Goal: Task Accomplishment & Management: Complete application form

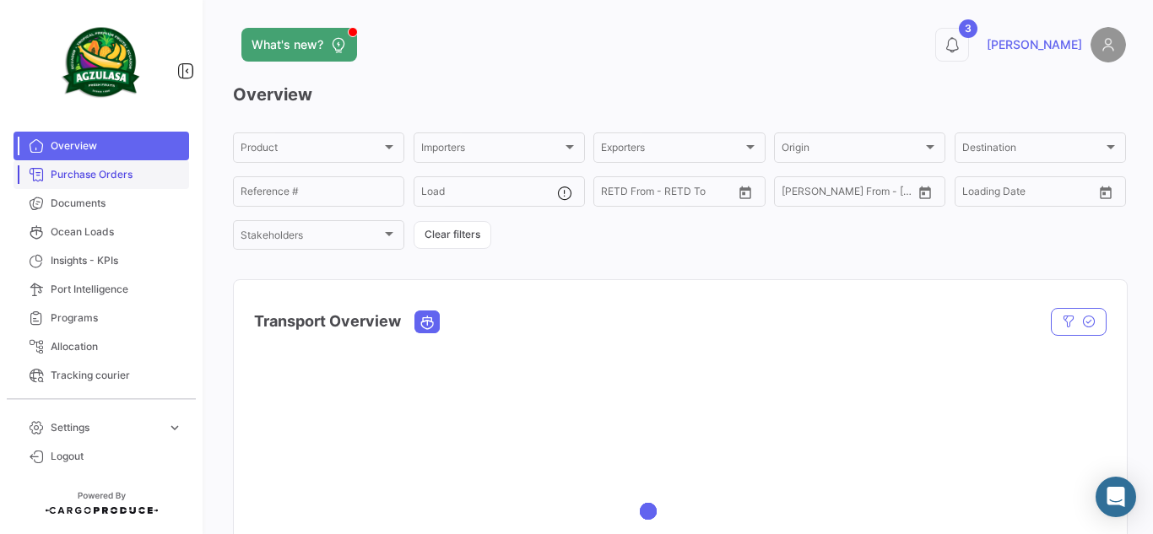
click at [109, 180] on span "Purchase Orders" at bounding box center [117, 174] width 132 height 15
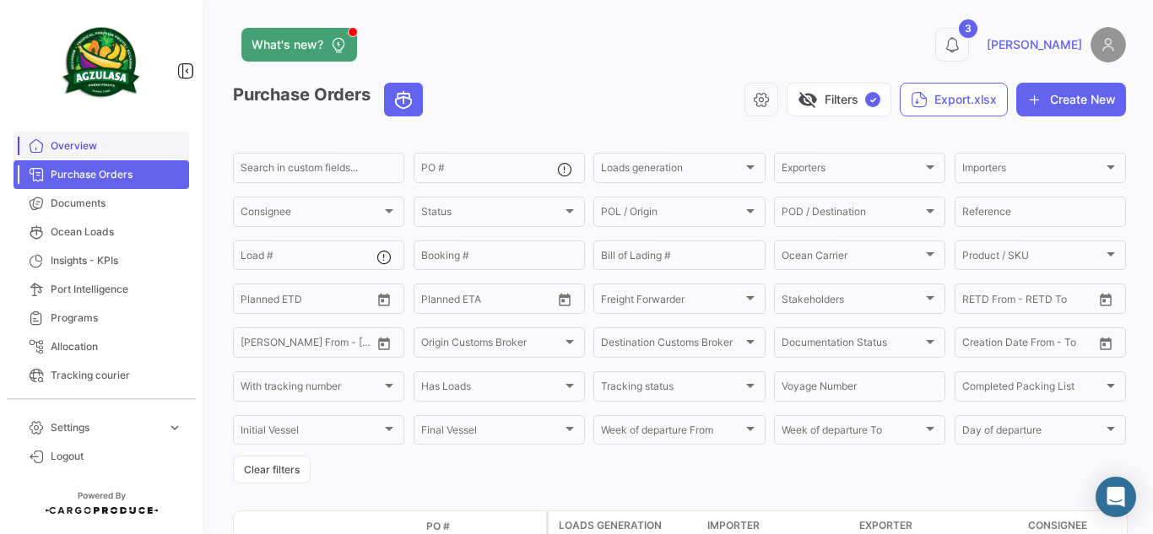
click at [109, 155] on link "Overview" at bounding box center [102, 146] width 176 height 29
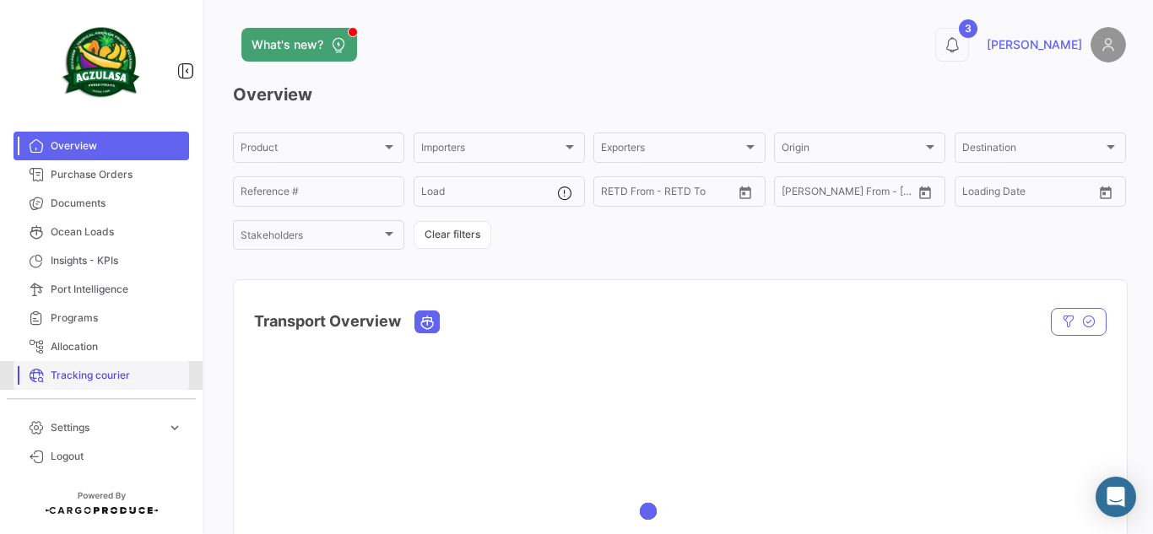
click at [128, 381] on span "Tracking courier" at bounding box center [117, 375] width 132 height 15
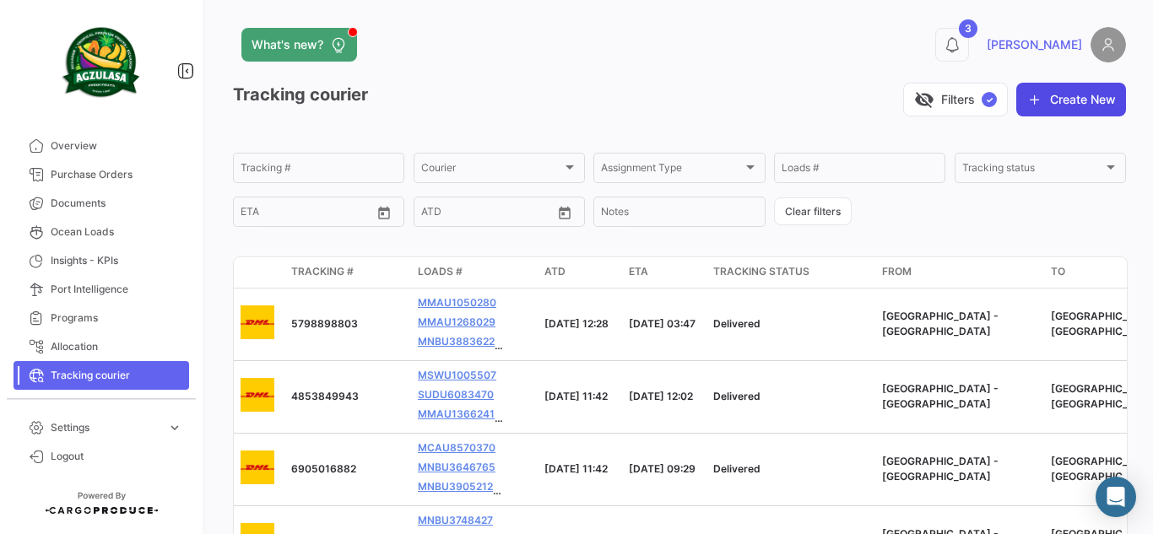
click at [1087, 100] on button "Create New" at bounding box center [1071, 100] width 110 height 34
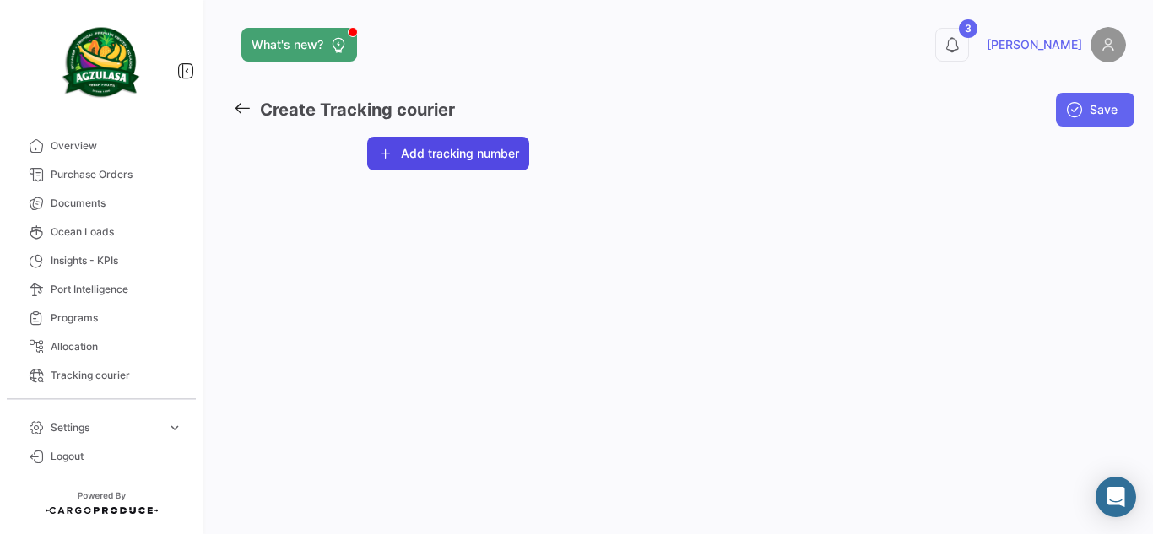
click at [477, 160] on button "Add tracking number" at bounding box center [448, 154] width 162 height 34
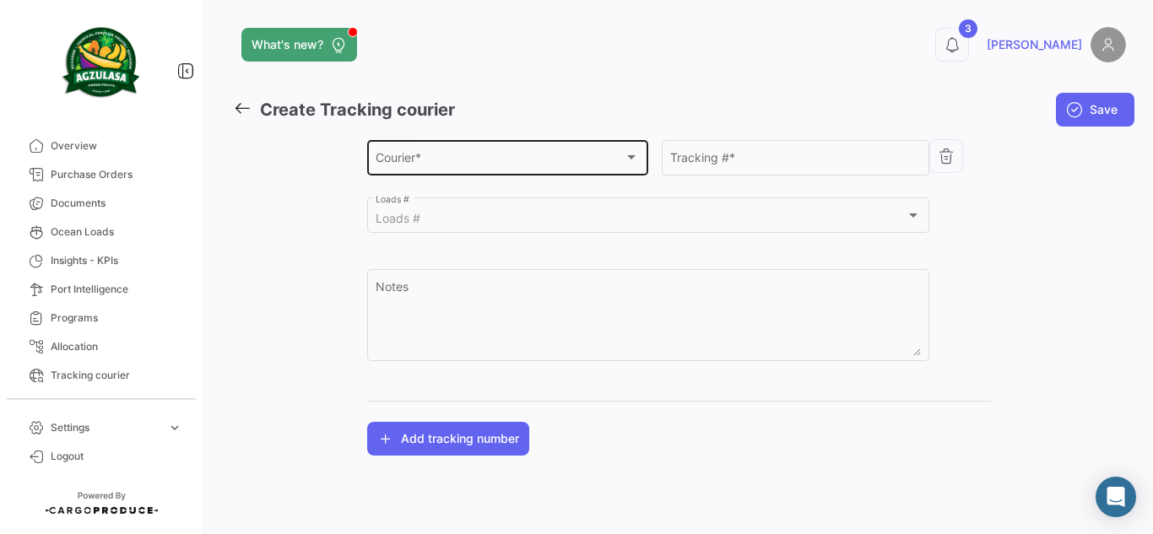
click at [490, 170] on div "Courier * Courier *" at bounding box center [507, 156] width 263 height 39
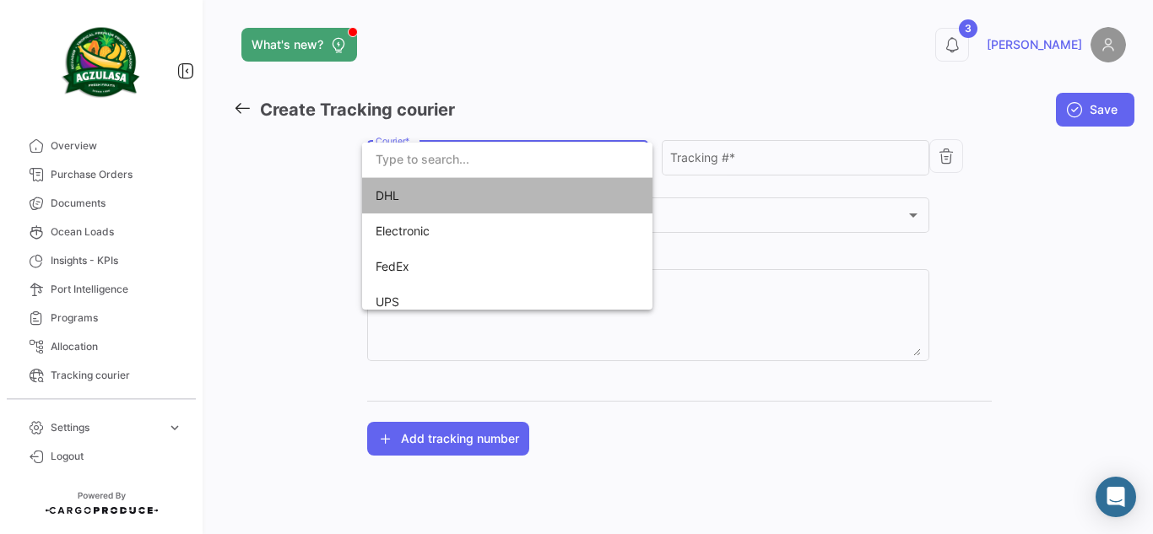
click at [510, 198] on span "DHL" at bounding box center [494, 195] width 236 height 35
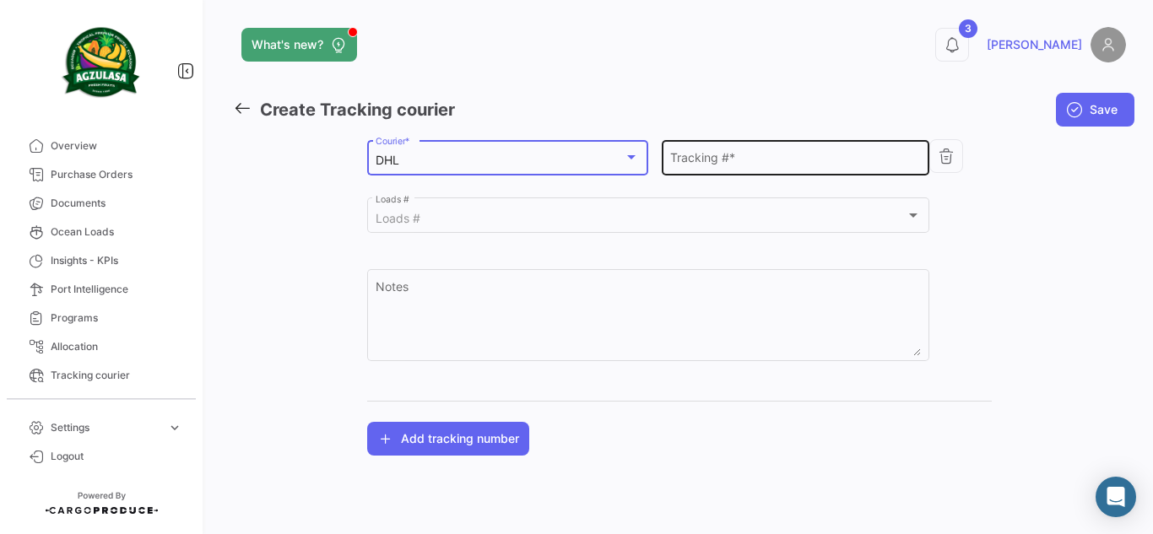
click at [809, 154] on input "Tracking # *" at bounding box center [795, 161] width 250 height 14
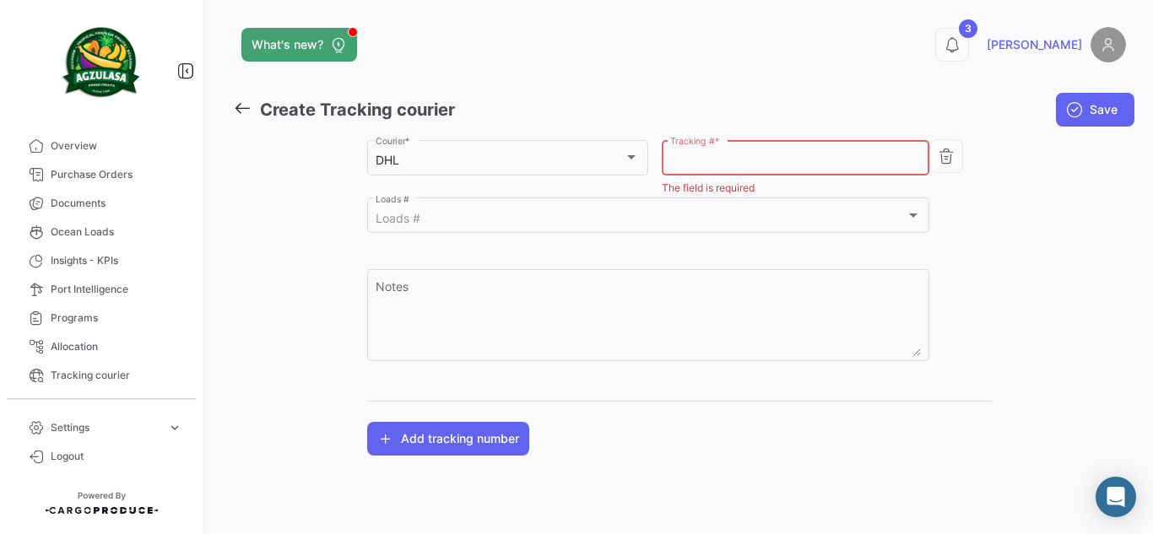
click at [864, 158] on input "Tracking # *" at bounding box center [795, 161] width 250 height 14
paste input "6693801306"
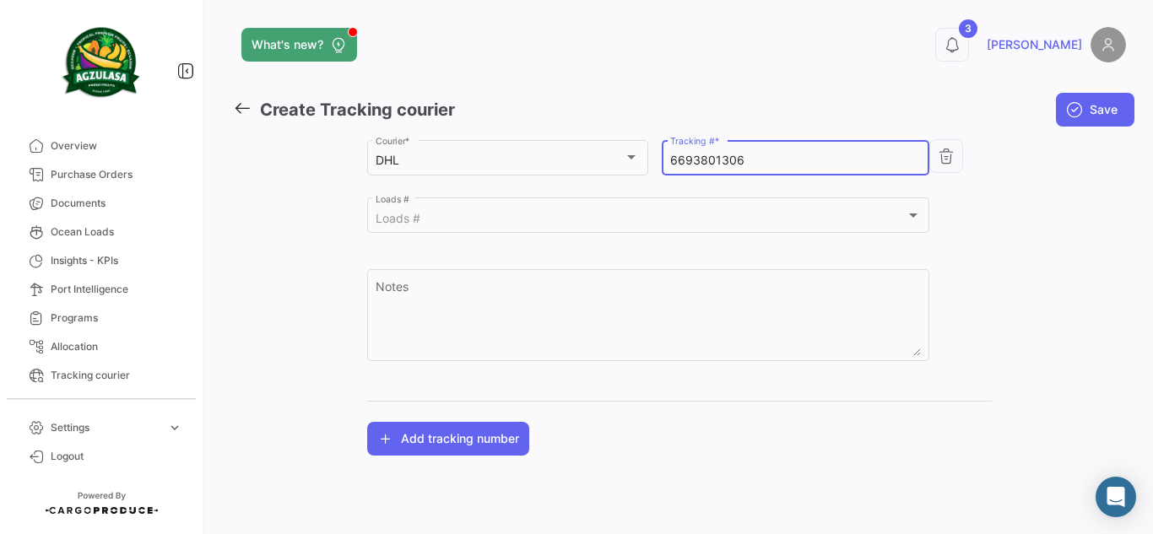
type input "6693801306"
click at [1008, 181] on div "Agzulasa Customer * DHL Courier * 6693801306 Tracking # * Loads # Loads # Notes…" at bounding box center [679, 296] width 893 height 319
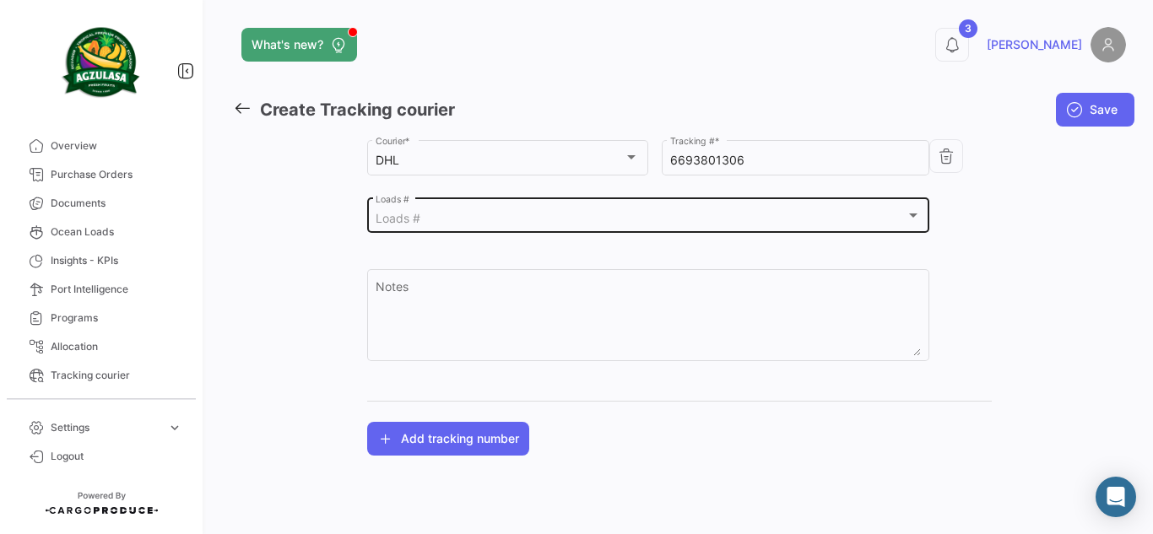
click at [756, 233] on div "Loads # Loads #" at bounding box center [648, 214] width 545 height 39
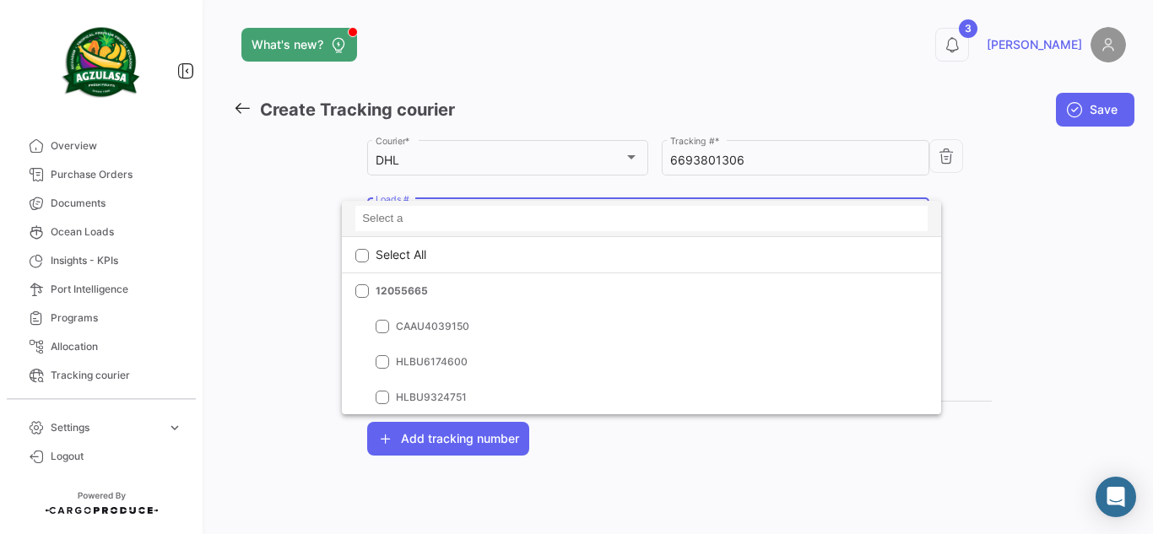
click at [431, 219] on input at bounding box center [641, 218] width 572 height 25
paste input "GYE500174200"
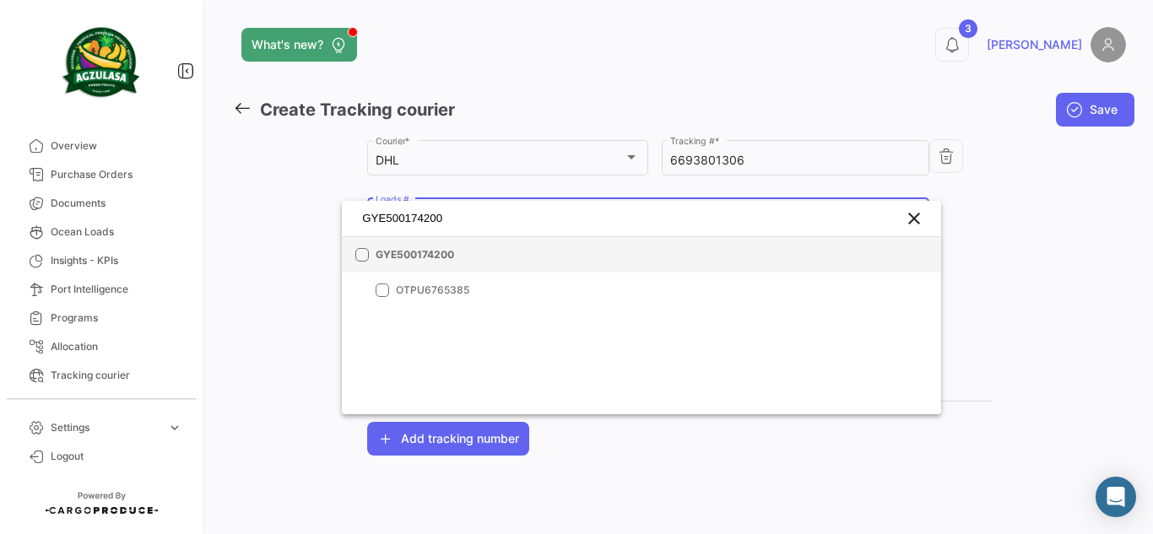
type input "GYE500174200"
click at [367, 247] on mat-option "GYE500174200" at bounding box center [641, 254] width 599 height 35
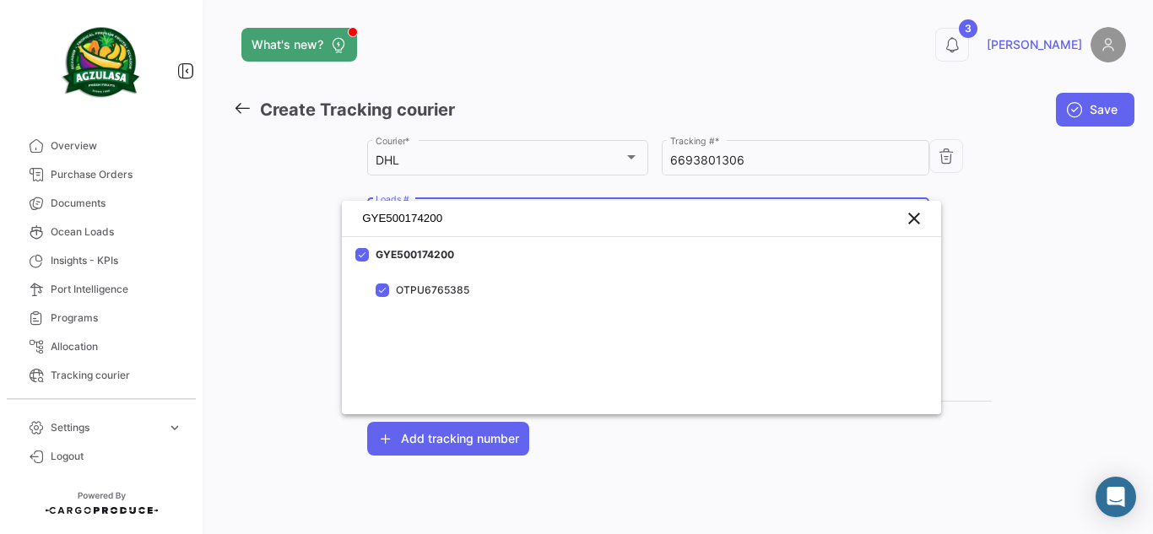
click at [972, 232] on div at bounding box center [576, 267] width 1153 height 534
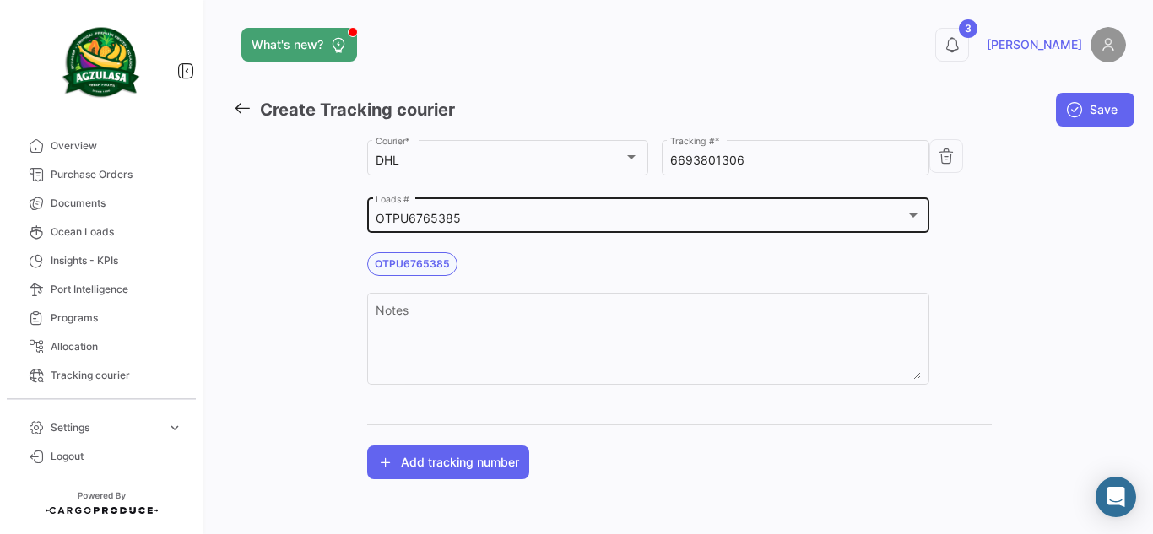
click at [631, 209] on div "OTPU6765385 Loads #" at bounding box center [648, 214] width 545 height 39
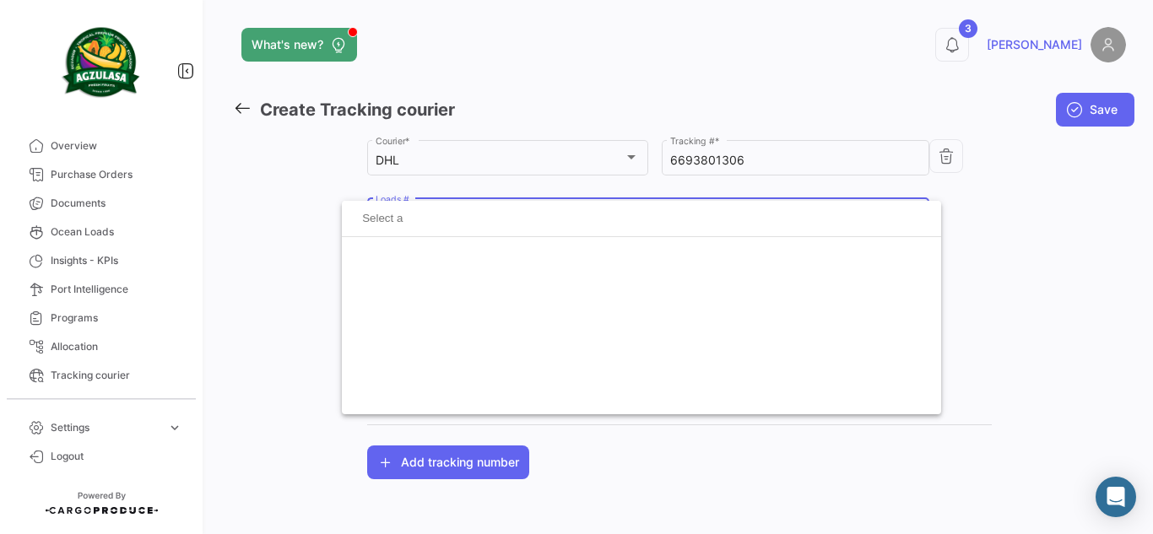
scroll to position [46338, 0]
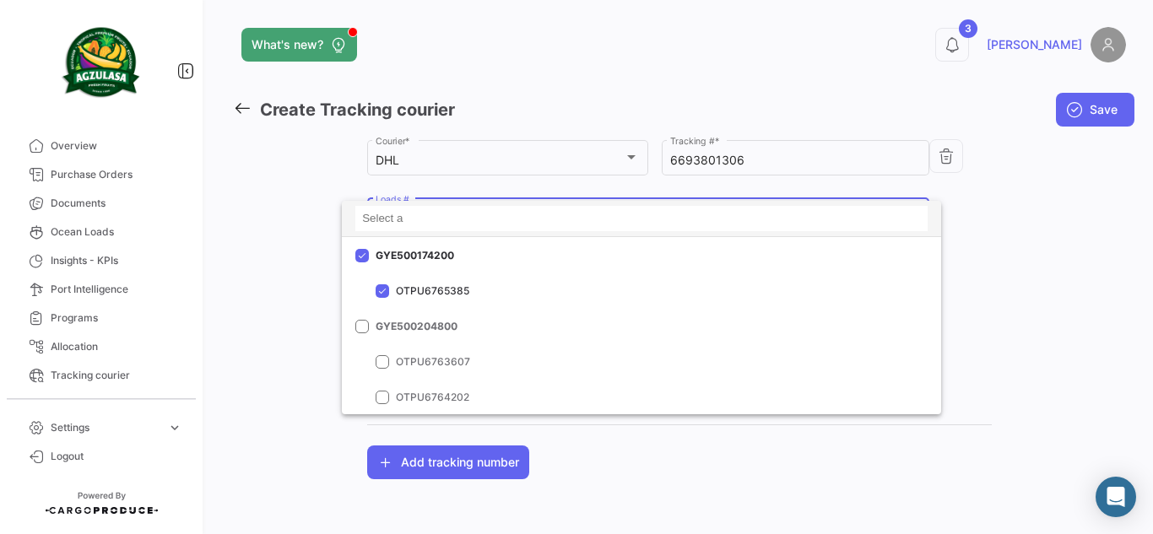
click at [472, 218] on input at bounding box center [641, 218] width 572 height 25
paste input "741500025757"
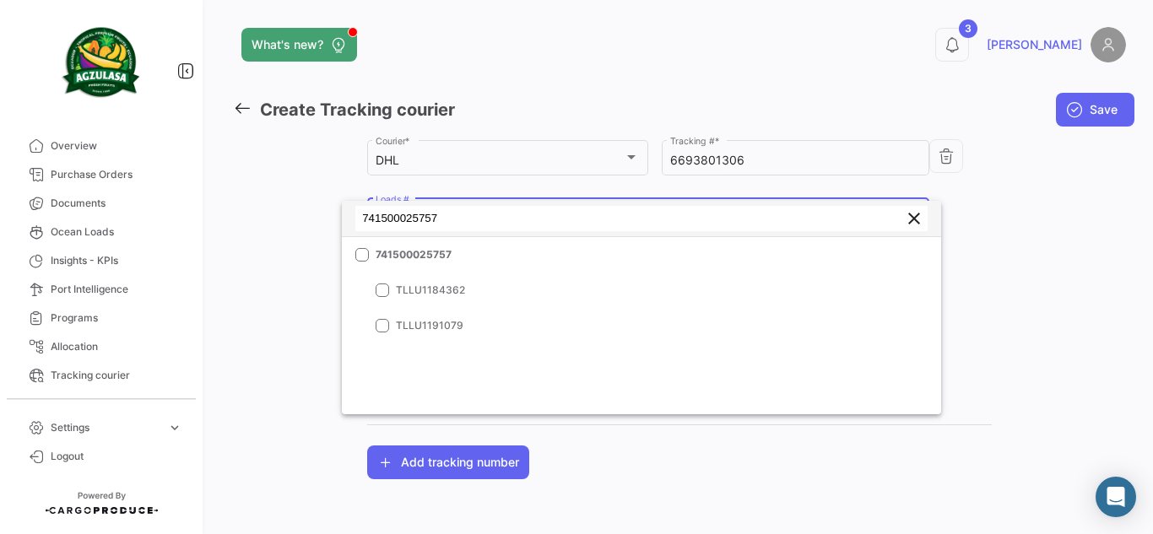
scroll to position [0, 0]
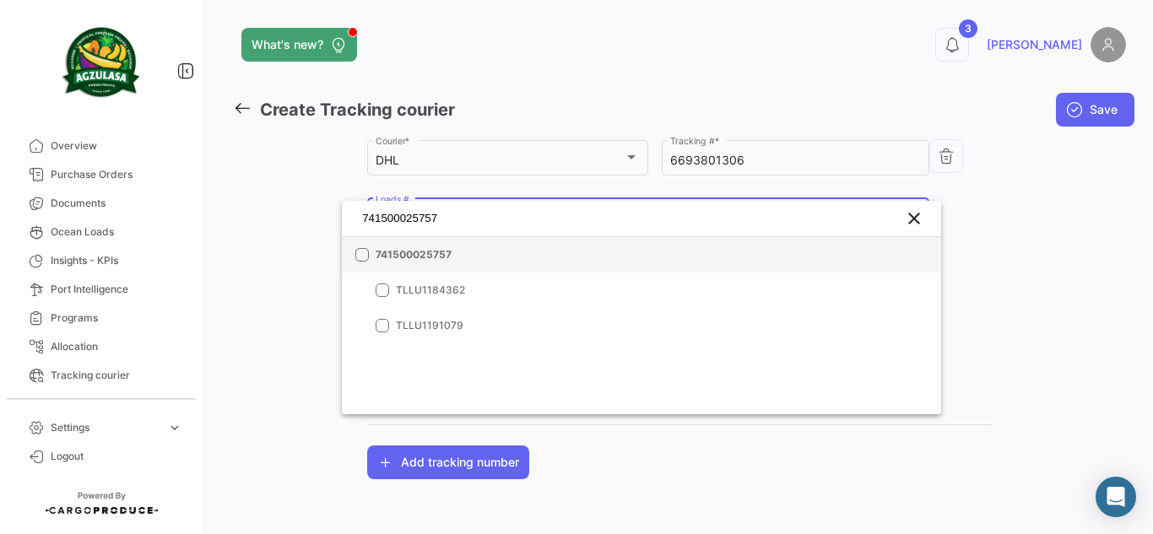
type input "741500025757"
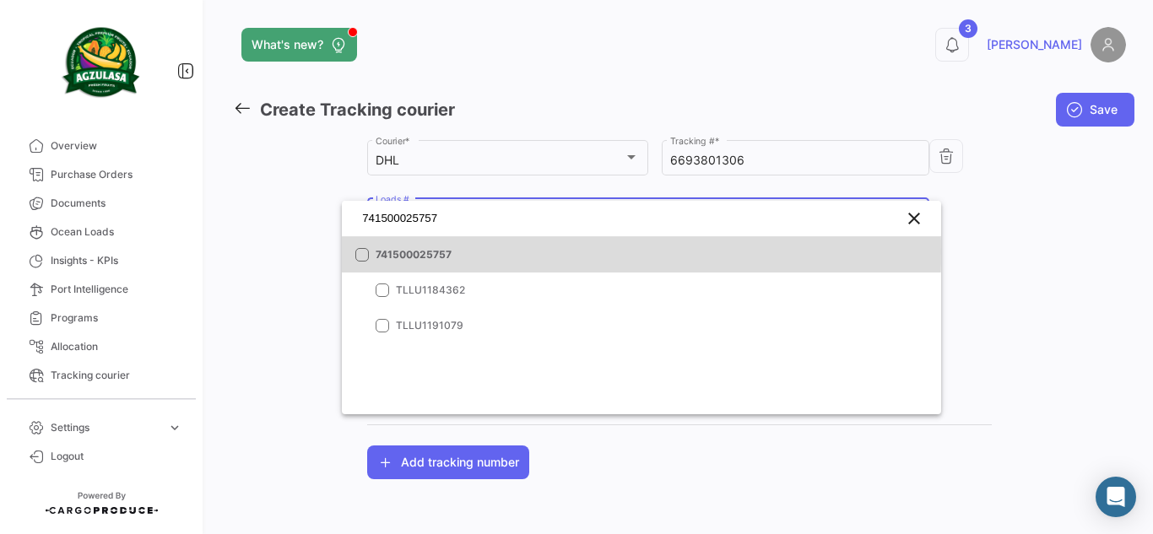
click at [399, 252] on span "741500025757" at bounding box center [494, 254] width 236 height 15
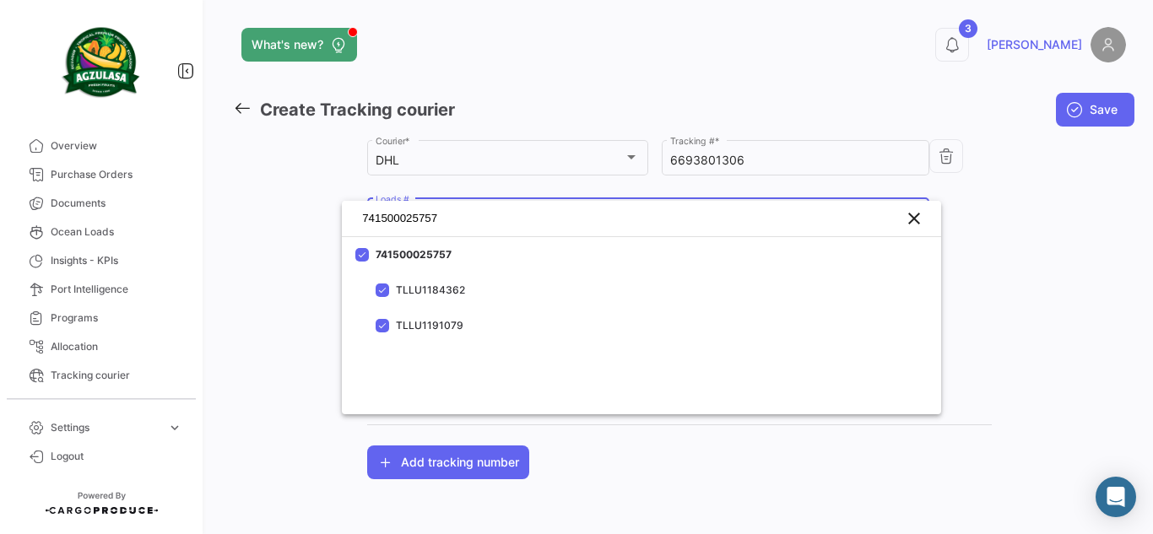
click at [1039, 222] on div at bounding box center [576, 267] width 1153 height 534
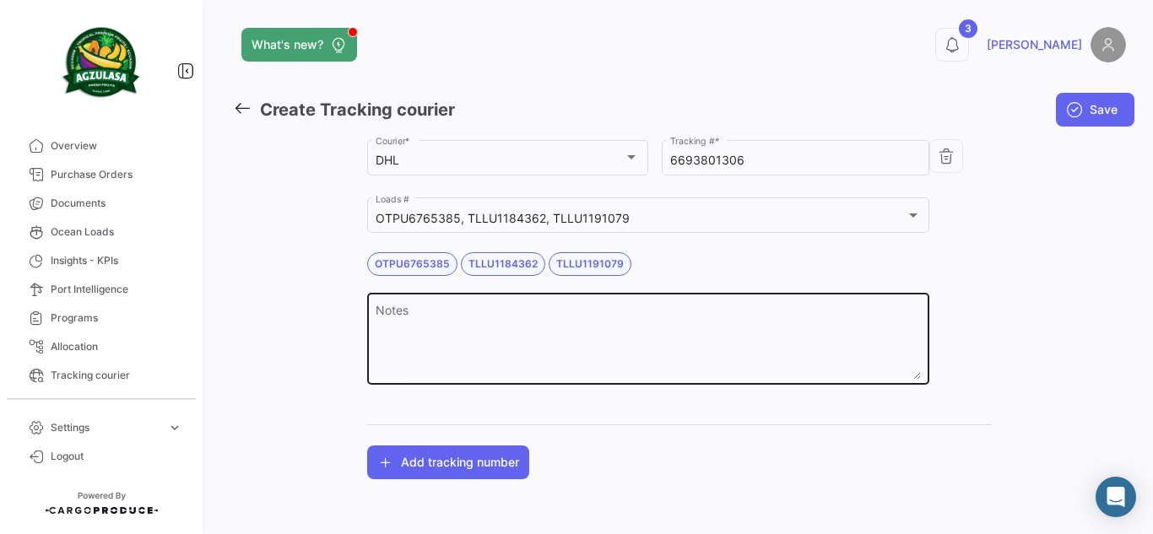
click at [465, 322] on textarea "Notes" at bounding box center [648, 343] width 545 height 74
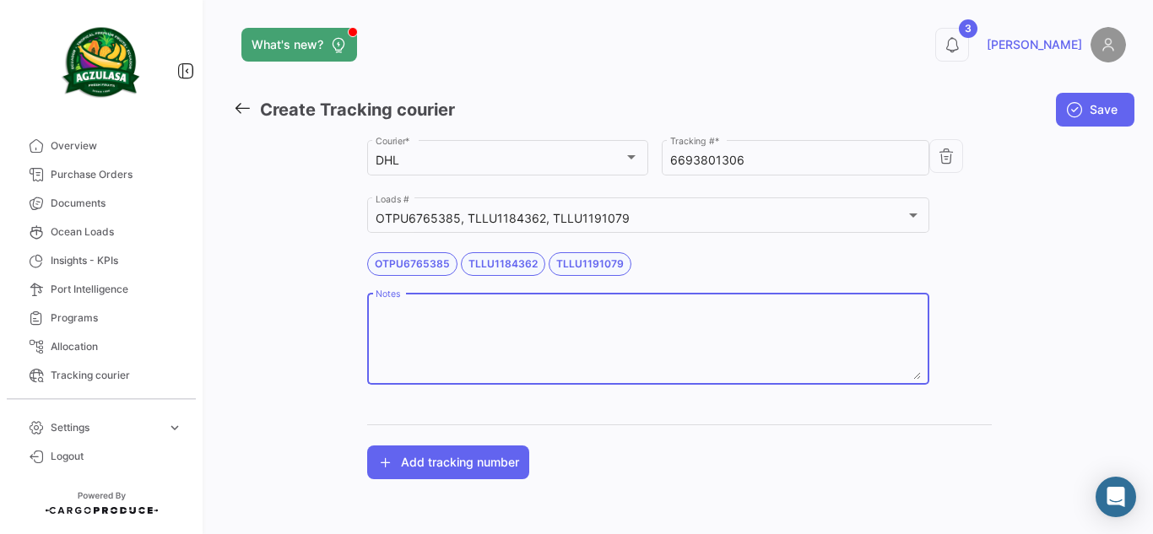
paste textarea "741500025757"
click at [380, 311] on textarea "- 741500025757 WK35" at bounding box center [648, 343] width 545 height 74
paste textarea "GYE500174200"
click at [695, 310] on textarea "GYE500174200 WK31 - 741500025757 WK35" at bounding box center [648, 343] width 545 height 74
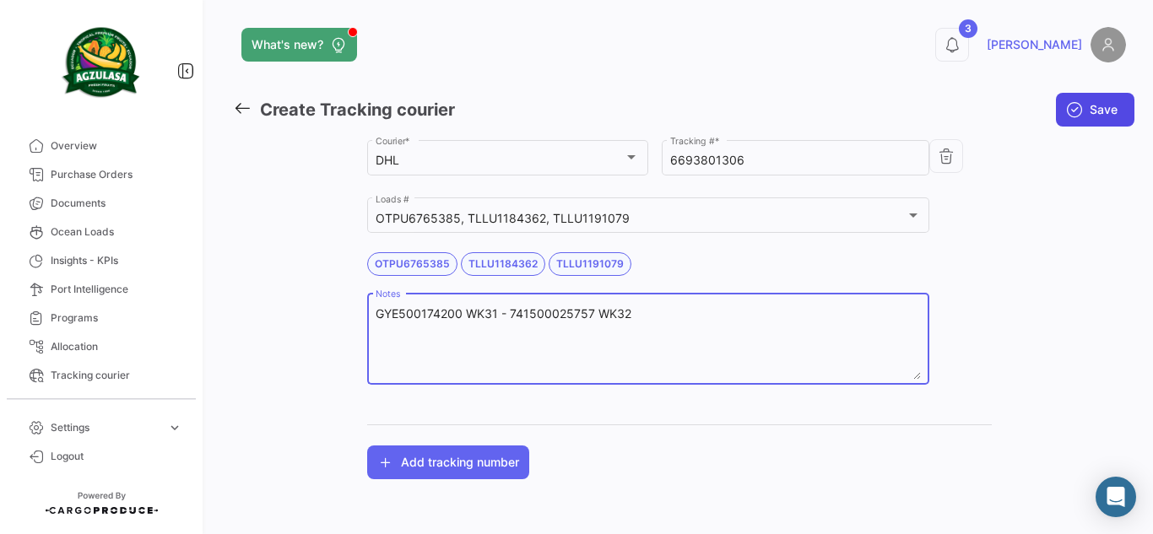
type textarea "GYE500174200 WK31 - 741500025757 WK32"
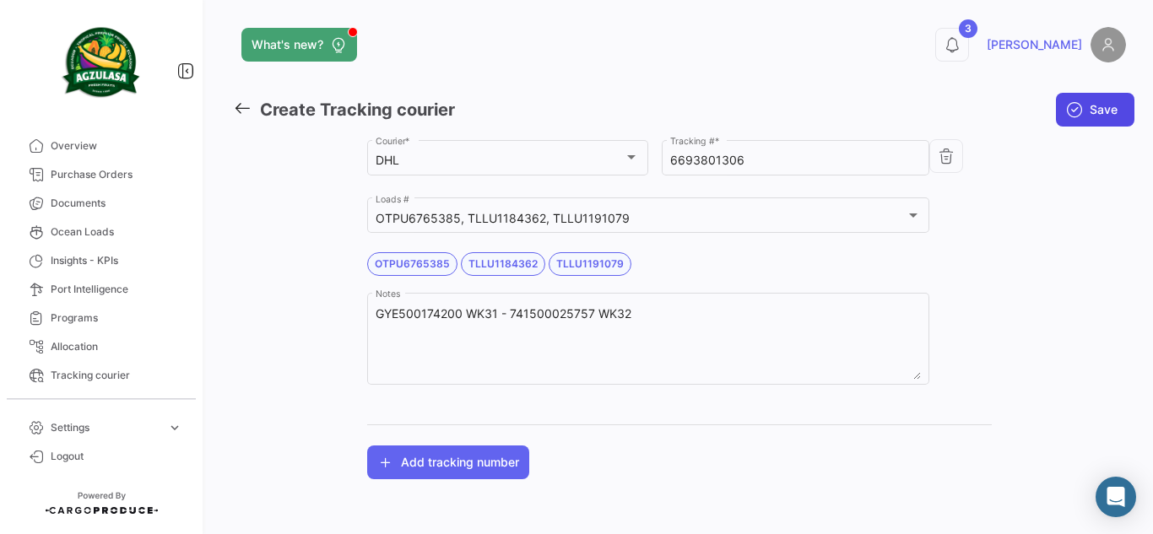
click at [1086, 106] on button "Save" at bounding box center [1095, 110] width 79 height 34
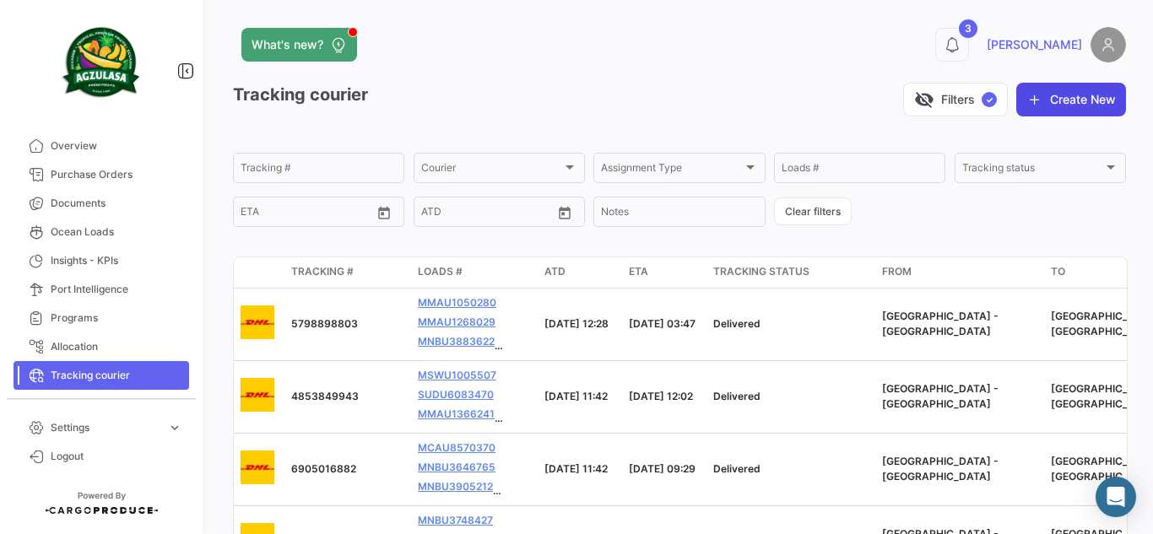
click at [1026, 94] on icon "button" at bounding box center [1034, 99] width 17 height 17
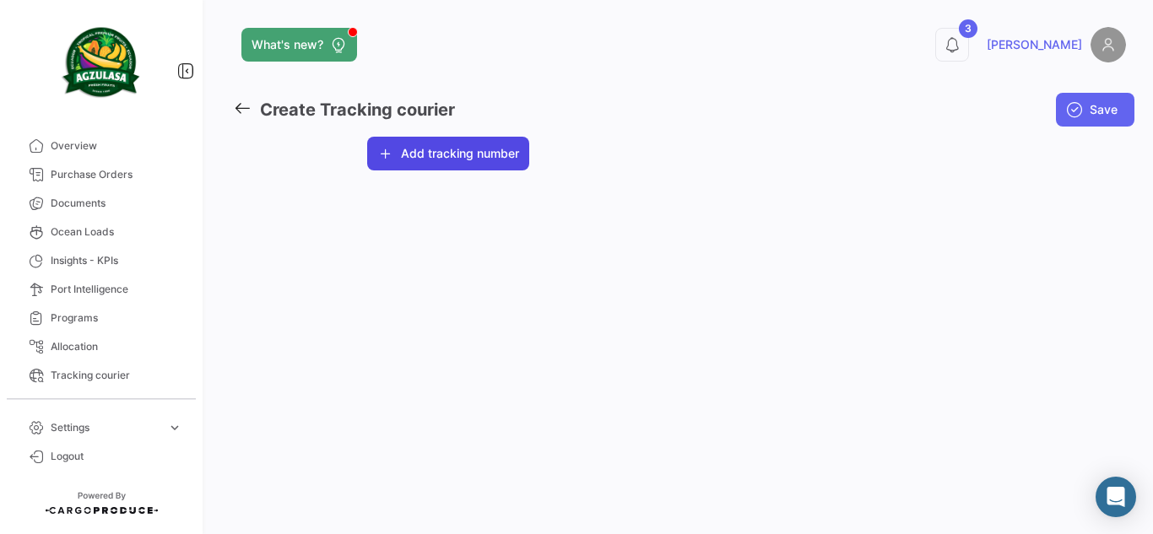
click at [441, 153] on button "Add tracking number" at bounding box center [448, 154] width 162 height 34
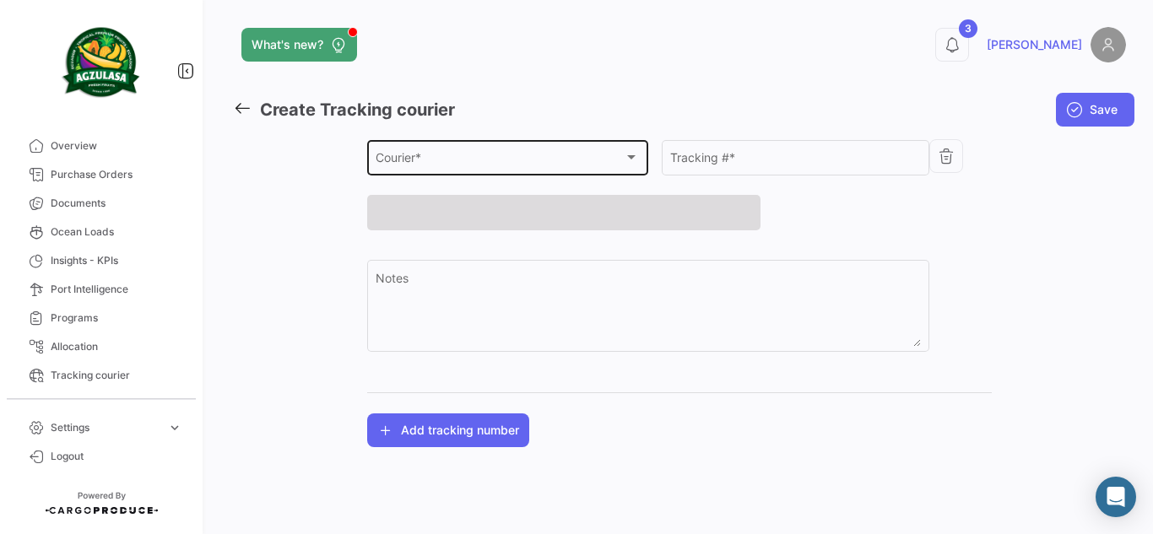
click at [468, 147] on div "Courier * Courier *" at bounding box center [507, 156] width 263 height 39
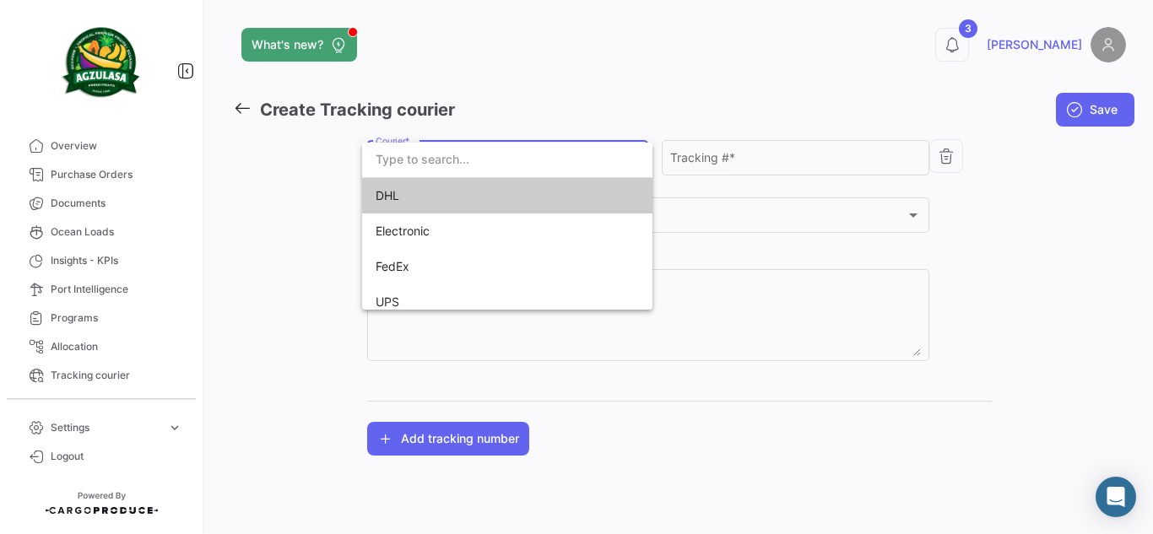
click at [485, 207] on span "DHL" at bounding box center [494, 195] width 236 height 35
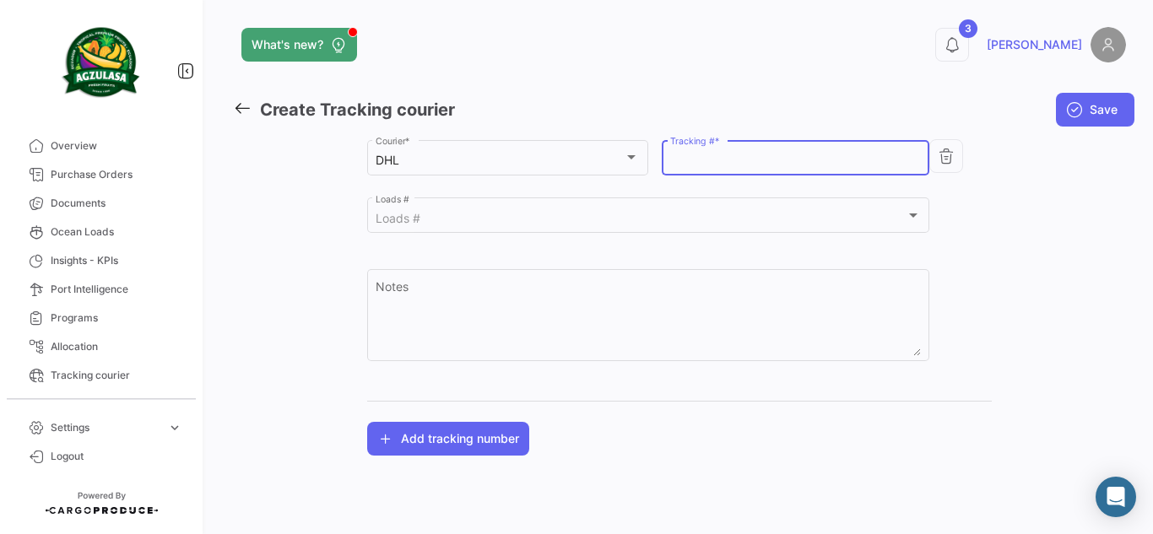
click at [782, 156] on input "Tracking # *" at bounding box center [795, 161] width 250 height 14
paste input "5397582761"
type input "5397582761"
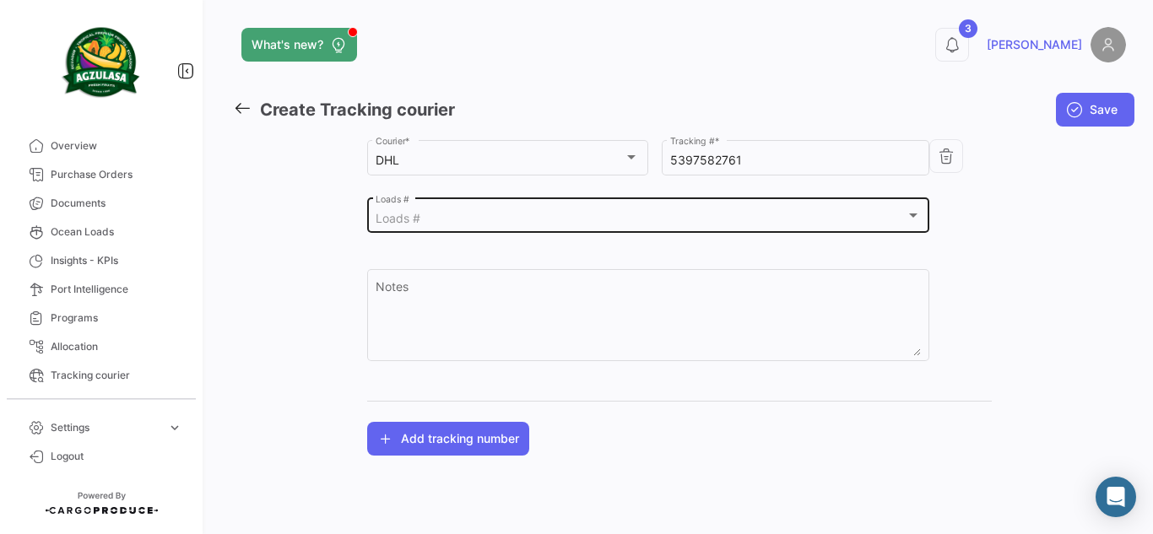
click at [550, 201] on div "Loads # Loads #" at bounding box center [648, 214] width 545 height 39
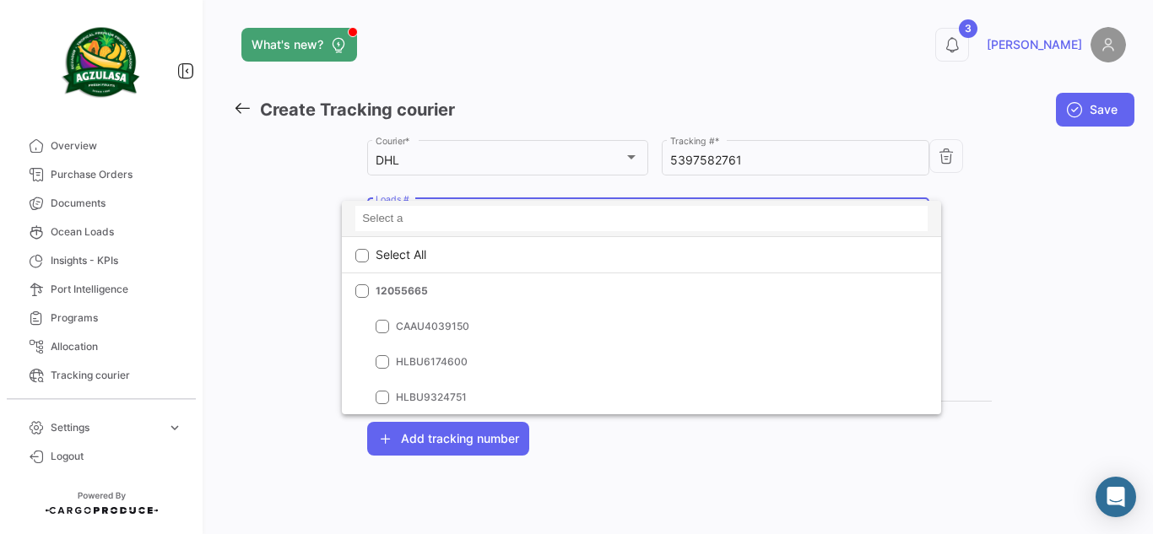
click at [409, 223] on input at bounding box center [641, 218] width 572 height 25
paste input "GQL0406364"
type input "GQL0406364"
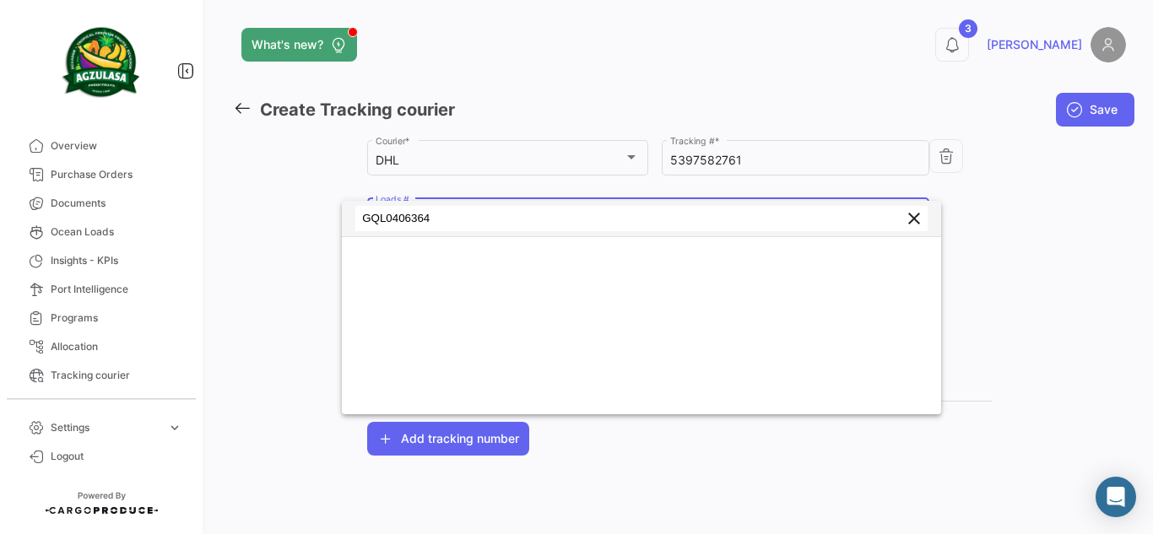
click at [366, 216] on input "GQL0406364" at bounding box center [641, 218] width 572 height 25
click at [459, 228] on input "GQL0406364" at bounding box center [641, 218] width 572 height 25
click at [902, 216] on input "GQL0406364" at bounding box center [641, 218] width 572 height 25
drag, startPoint x: 479, startPoint y: 228, endPoint x: 82, endPoint y: 192, distance: 399.2
click at [82, 192] on div "GQL0406364 clear" at bounding box center [576, 267] width 1153 height 534
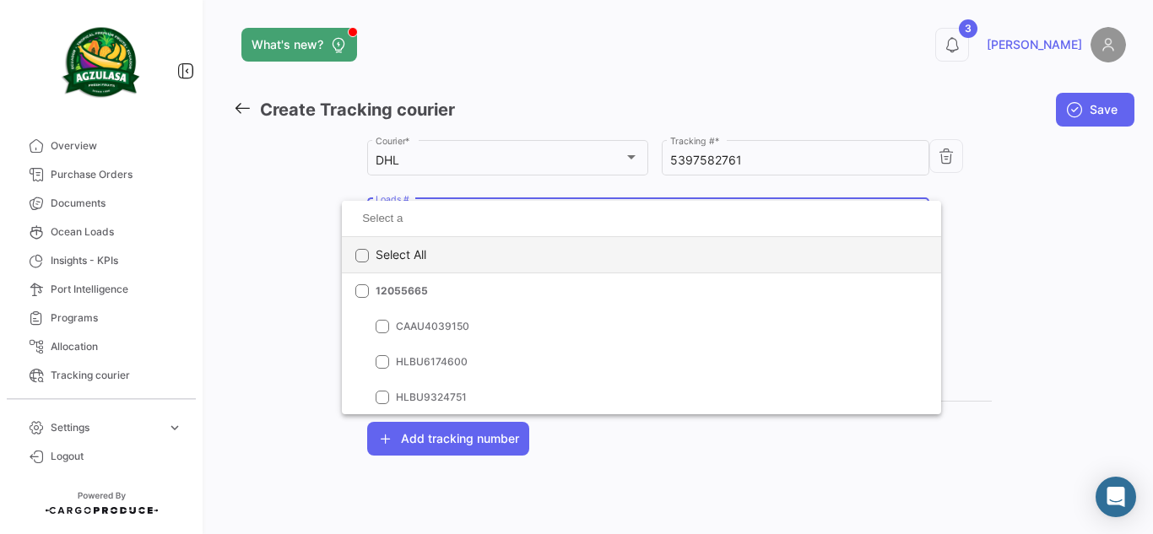
paste input "GQL0406364"
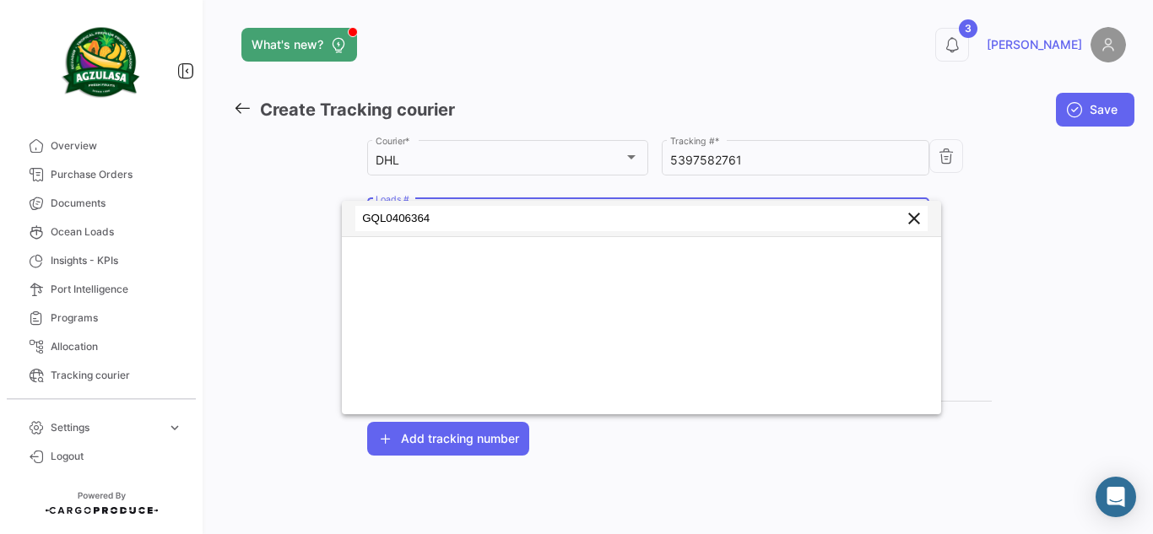
type input "GQL0406364"
click at [912, 219] on mat-icon "clear" at bounding box center [914, 219] width 20 height 20
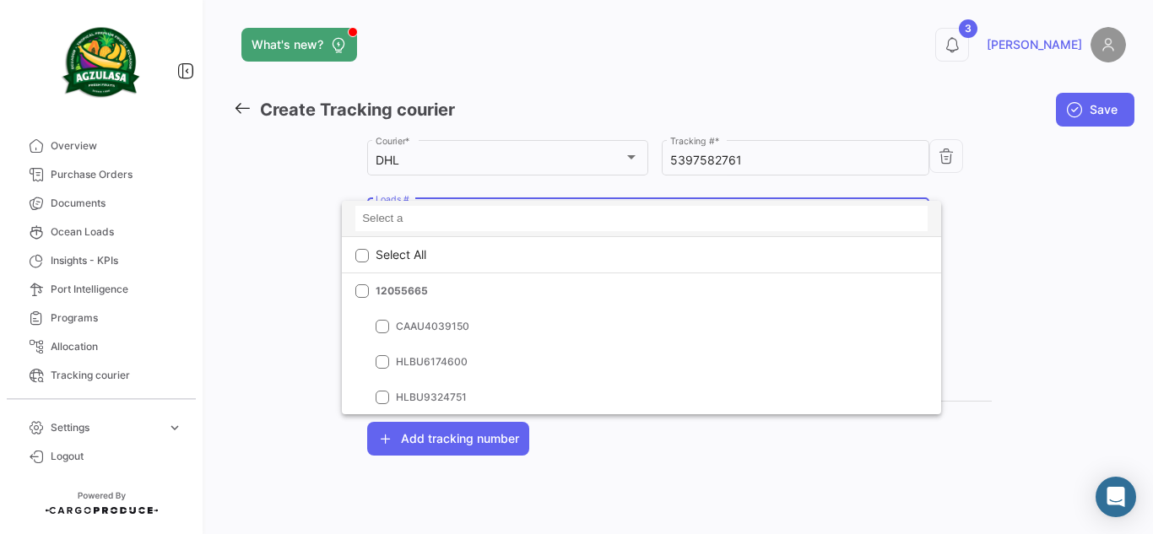
click at [452, 217] on input at bounding box center [641, 218] width 572 height 25
paste input "GQL0406364"
type input "GQL0406364"
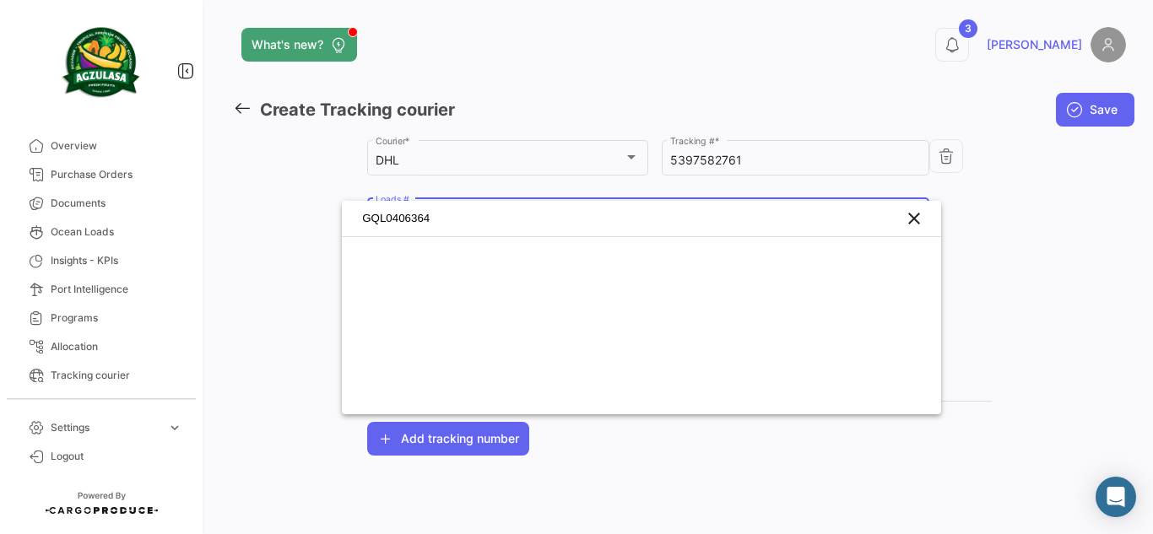
drag, startPoint x: 454, startPoint y: 225, endPoint x: 302, endPoint y: 217, distance: 152.2
click at [302, 217] on div "GQL0406364 clear" at bounding box center [576, 267] width 1153 height 534
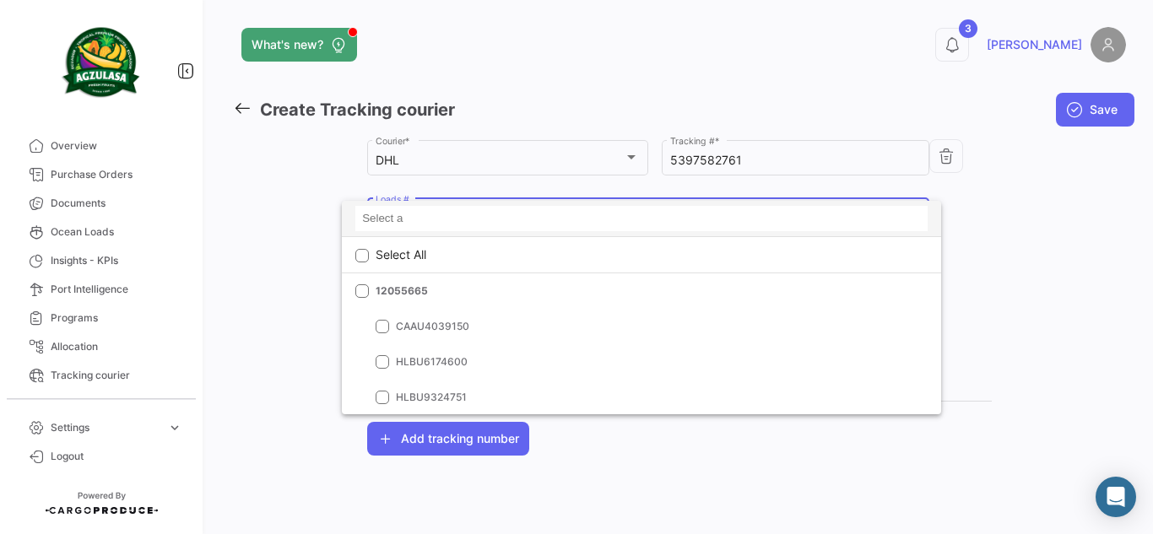
click at [379, 214] on input at bounding box center [641, 218] width 572 height 25
paste input "GQL0406345"
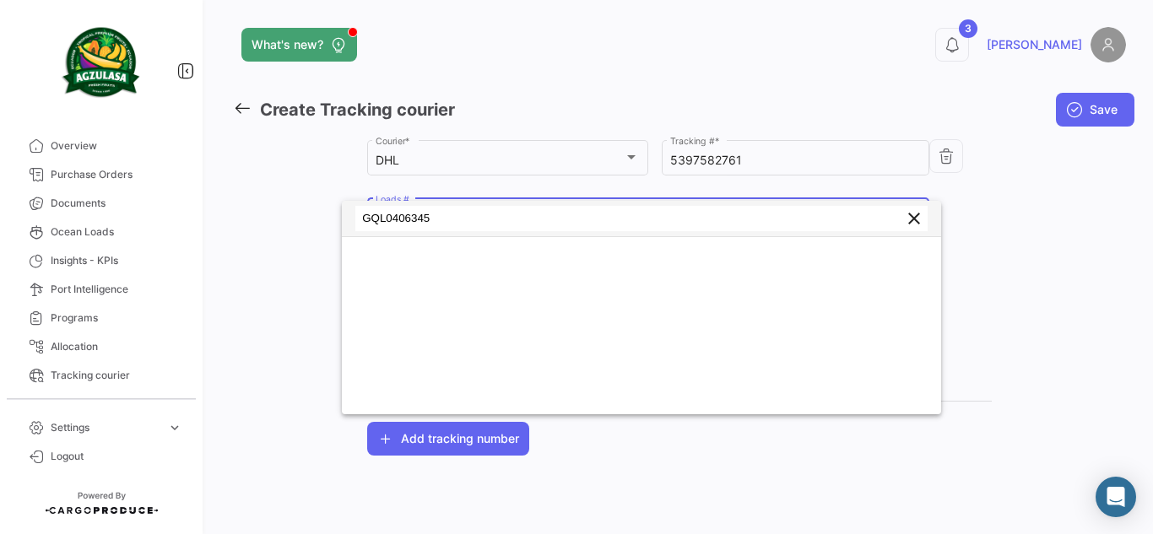
click at [440, 224] on input "GQL0406345" at bounding box center [641, 218] width 572 height 25
click at [487, 213] on input "GQL0406345" at bounding box center [641, 218] width 572 height 25
click at [366, 219] on input "GQL0406345" at bounding box center [641, 218] width 572 height 25
click at [443, 218] on input "GQL0406345" at bounding box center [641, 218] width 572 height 25
type input "GQL0406345"
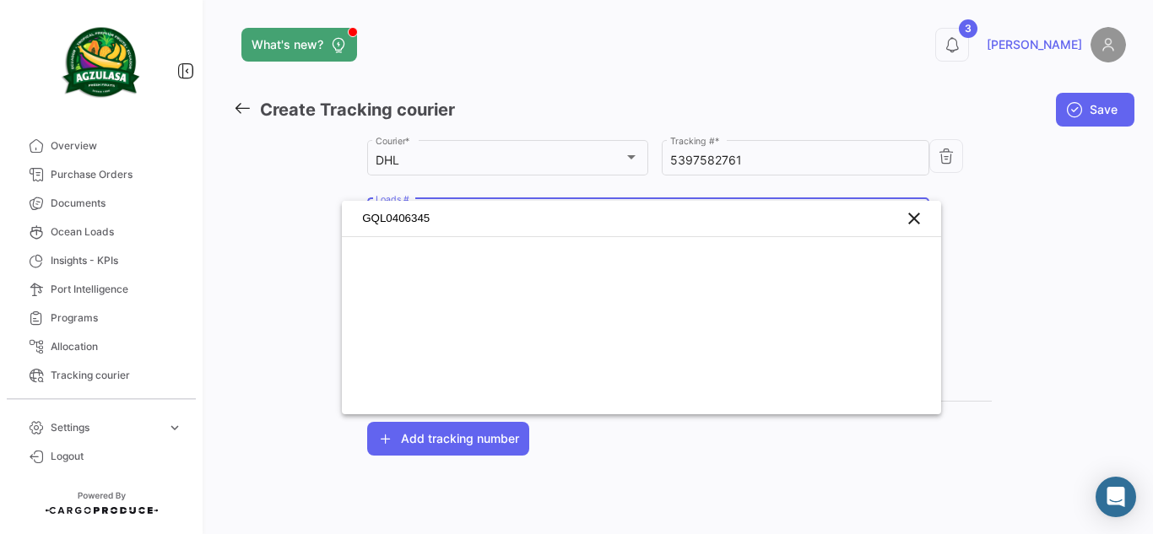
click at [1014, 273] on div at bounding box center [576, 267] width 1153 height 534
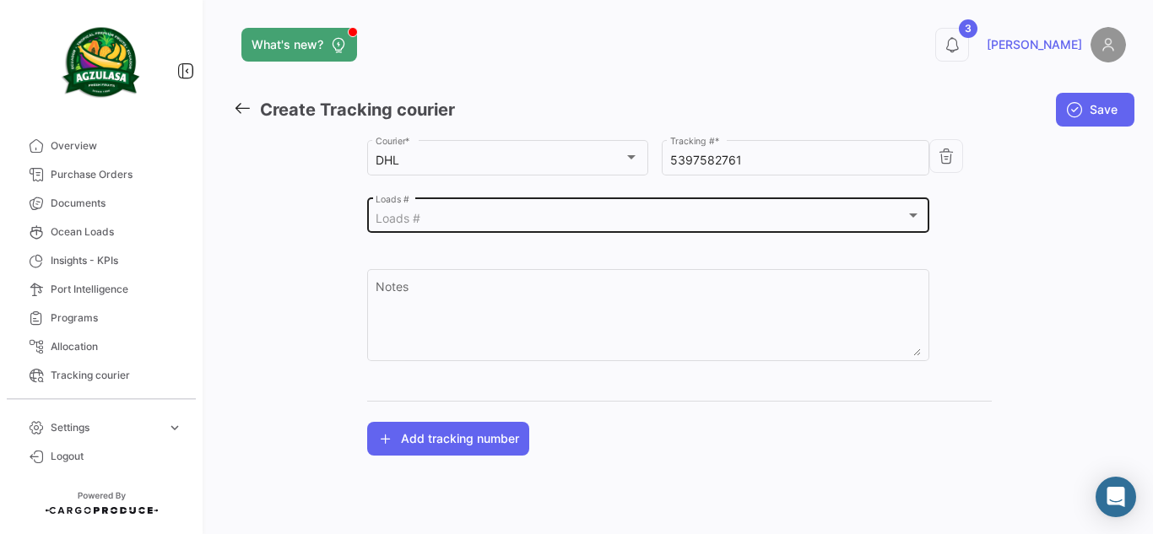
click at [446, 223] on div "Loads #" at bounding box center [641, 219] width 530 height 14
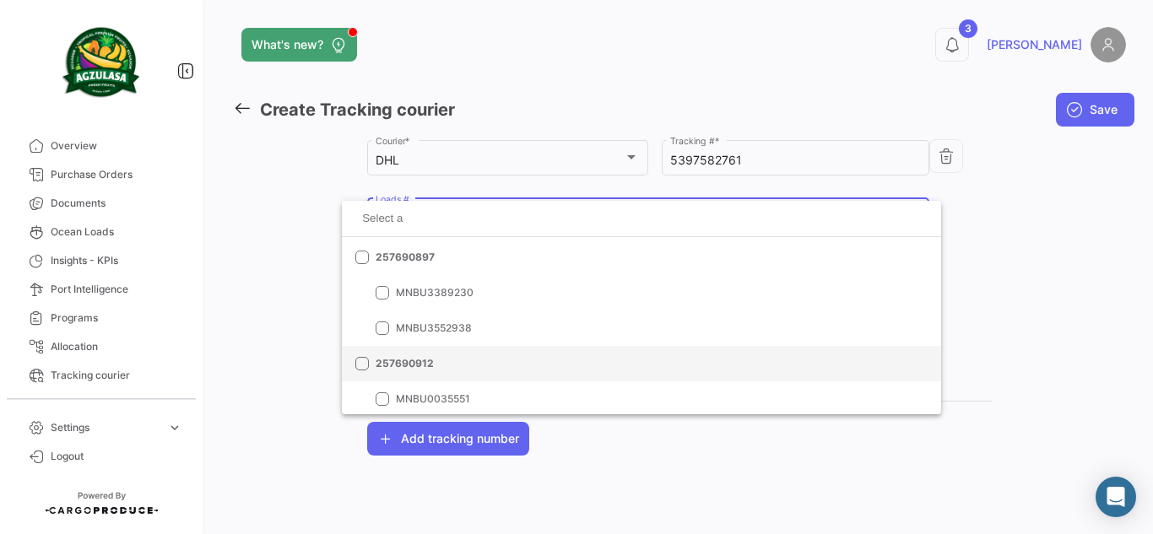
scroll to position [8779, 0]
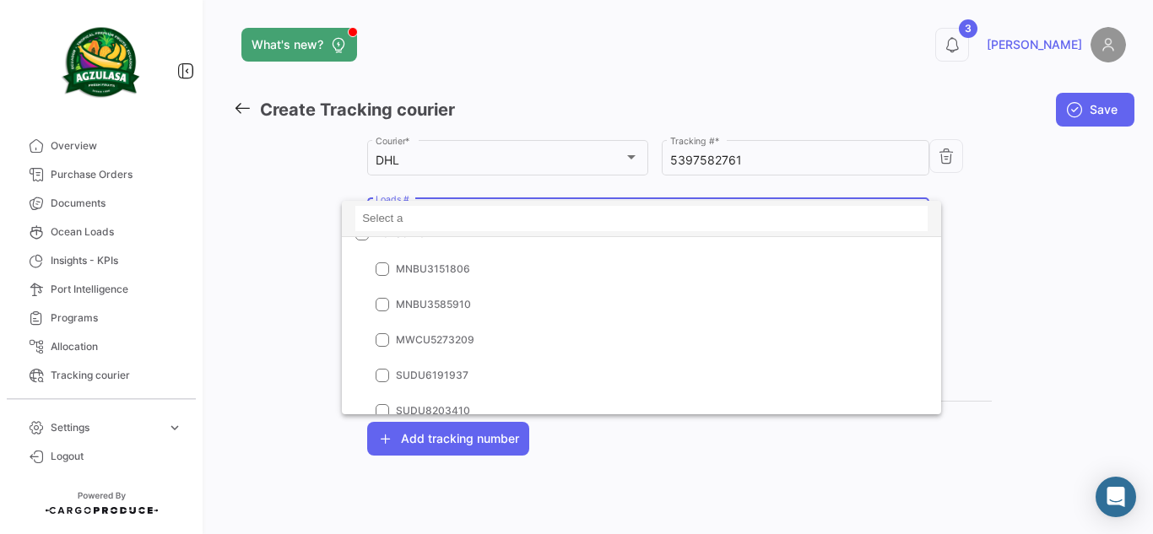
click at [435, 207] on input at bounding box center [641, 218] width 572 height 25
paste input "GQL0406345"
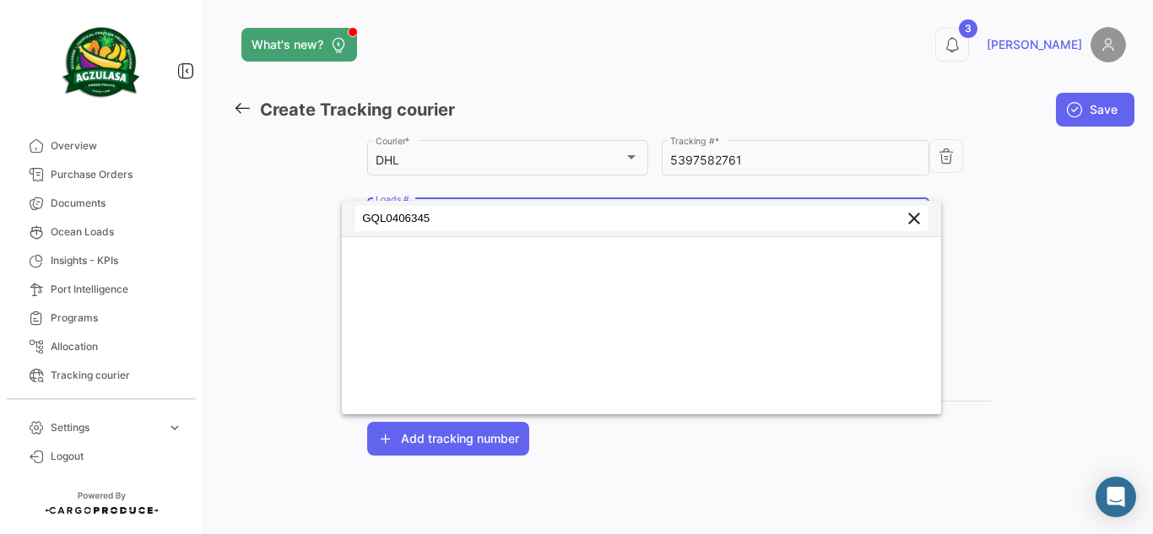
type input "GQL0406345"
click at [920, 218] on mat-icon "clear" at bounding box center [914, 219] width 20 height 20
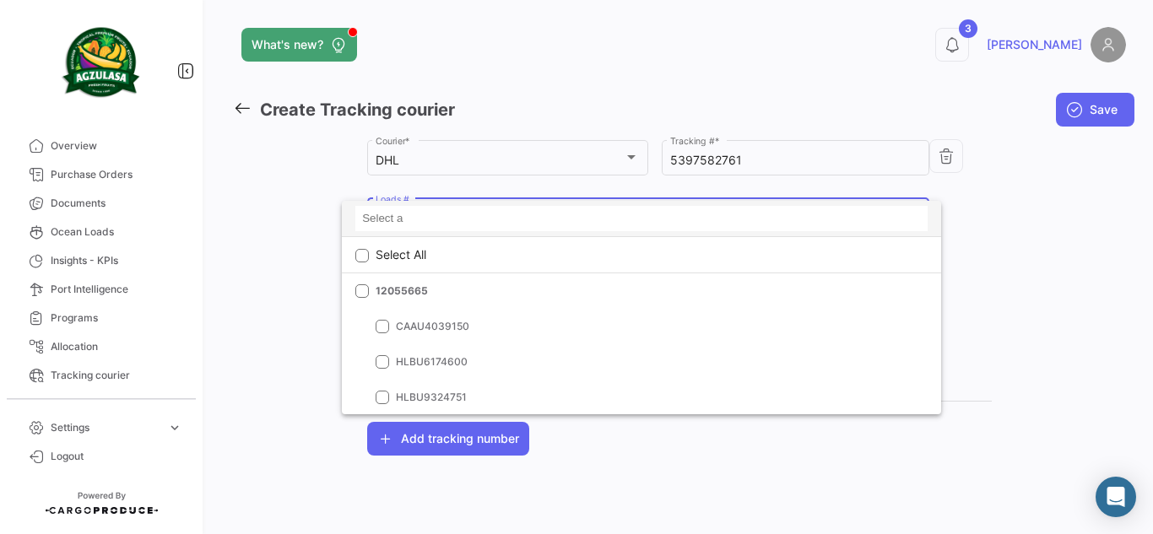
click at [630, 226] on input at bounding box center [641, 218] width 572 height 25
paste input "GQL0406345"
type input "GQL0406345"
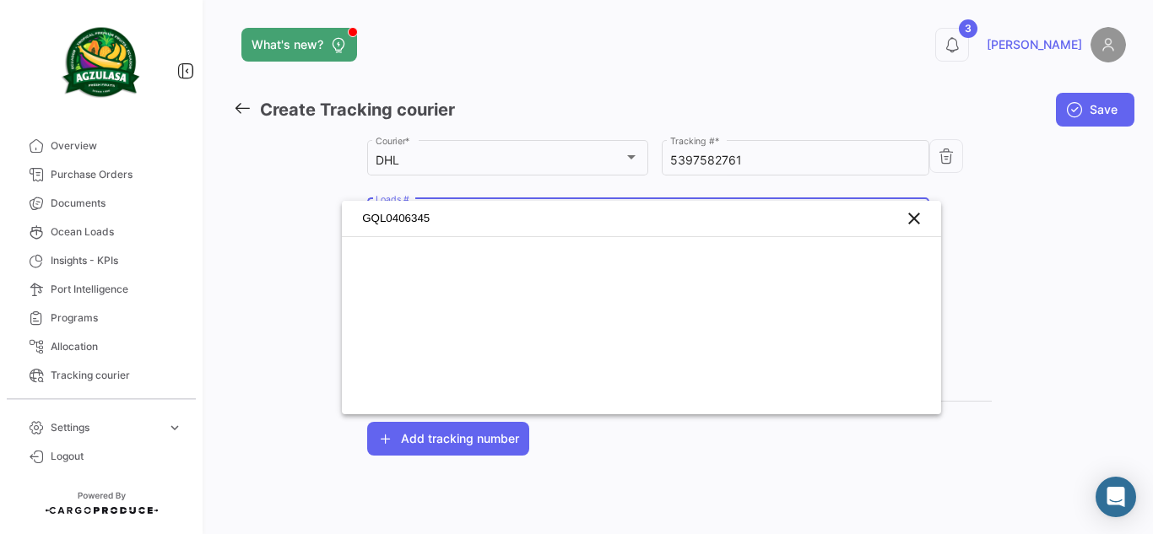
click at [0, 242] on div "GQL0406345 clear" at bounding box center [576, 267] width 1153 height 534
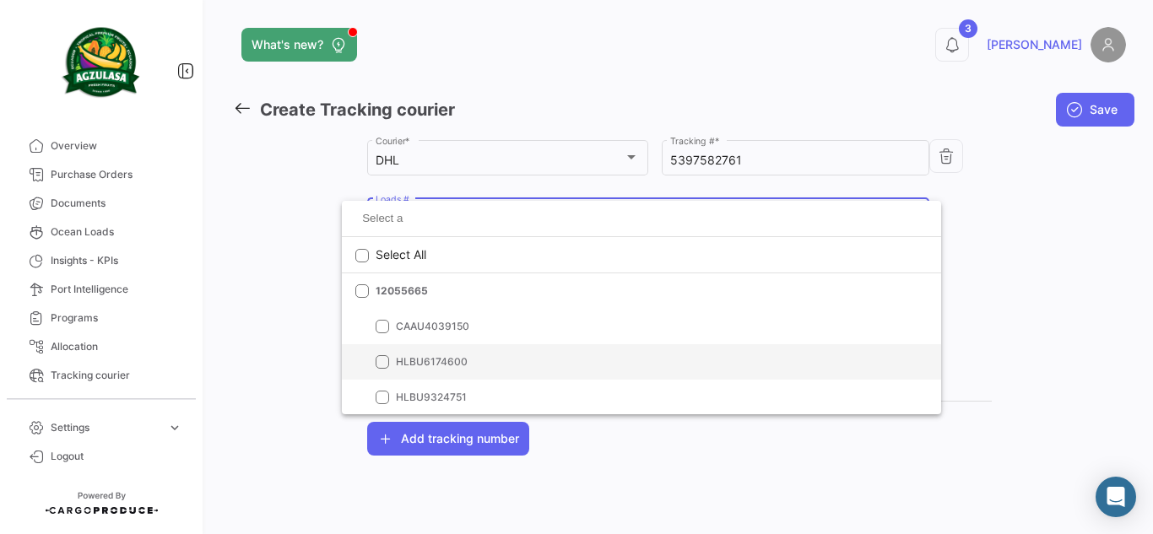
paste input "GQL0406345"
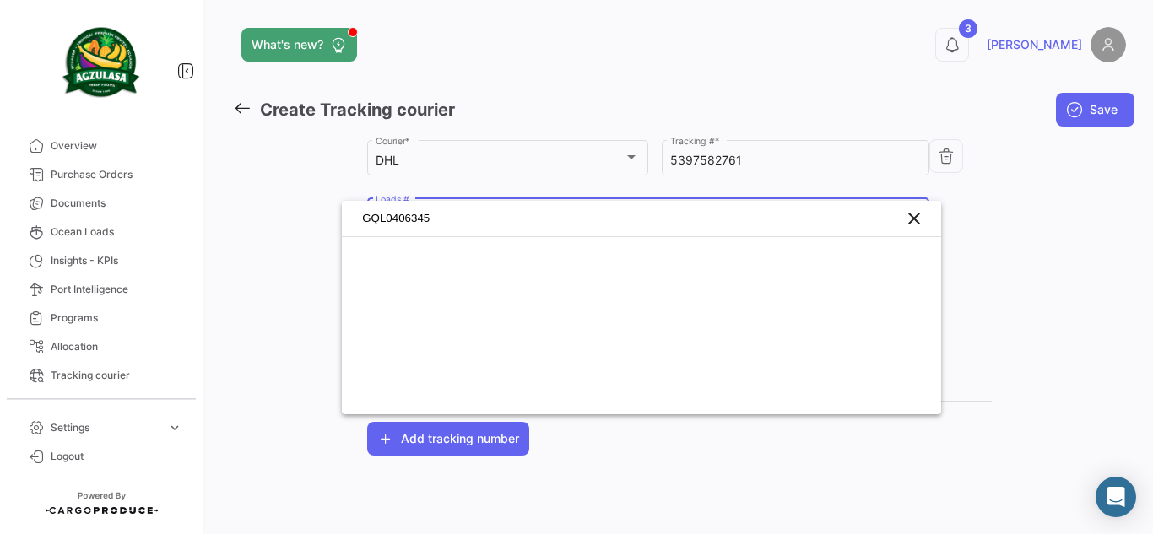
drag, startPoint x: 313, startPoint y: 193, endPoint x: 239, endPoint y: 182, distance: 75.1
click at [266, 183] on div "GQL0406345 clear" at bounding box center [576, 267] width 1153 height 534
type input "GQL0406345"
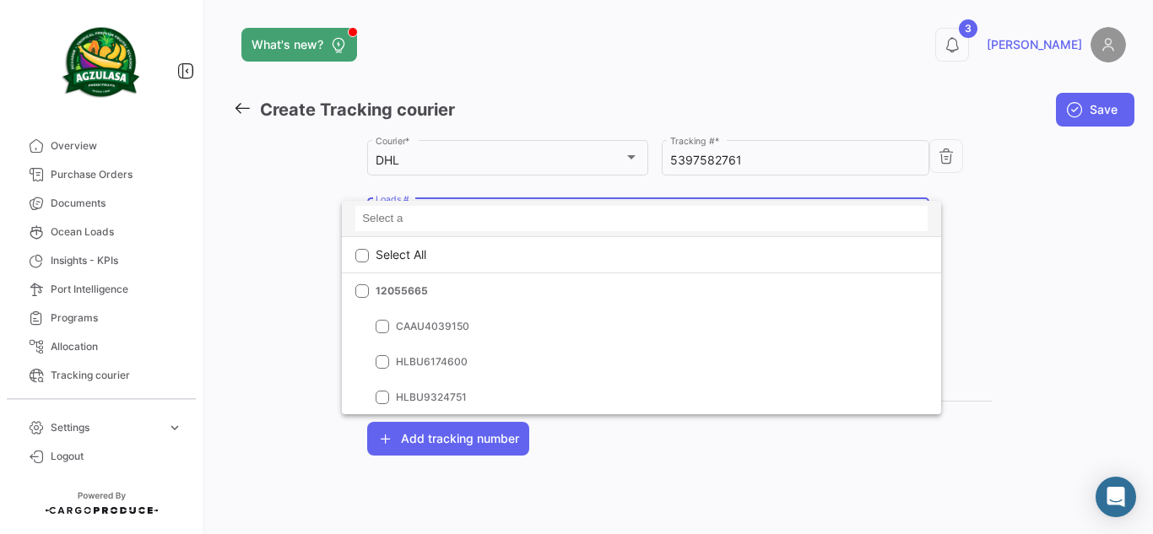
click at [464, 214] on input at bounding box center [641, 218] width 572 height 25
paste input "GQL0406364"
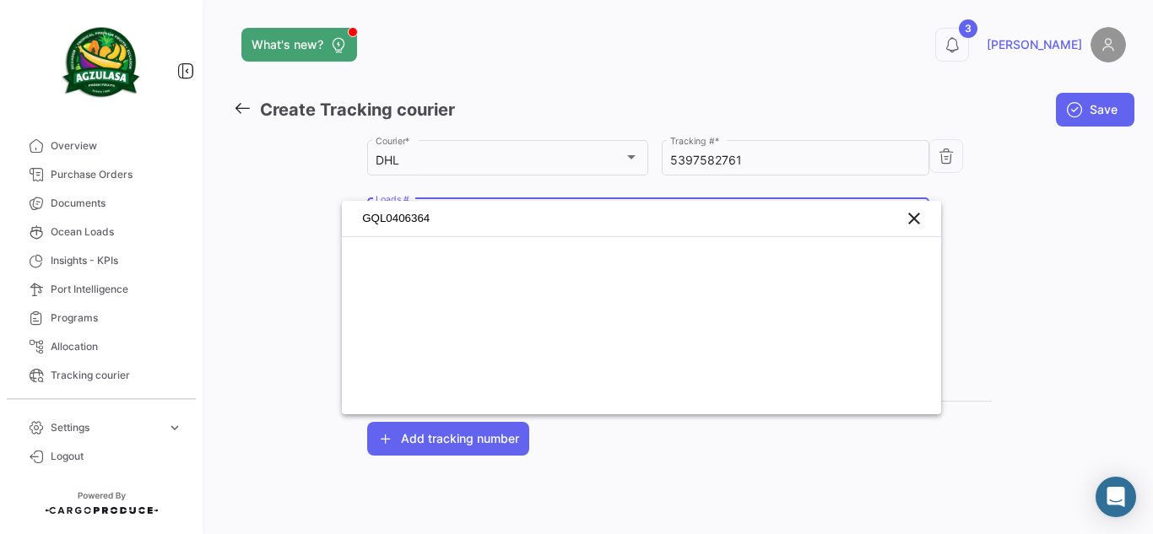
drag, startPoint x: 463, startPoint y: 217, endPoint x: 301, endPoint y: 208, distance: 161.5
click at [301, 208] on div "GQL0406364 clear" at bounding box center [576, 267] width 1153 height 534
click at [447, 205] on div "GQL0406364 clear" at bounding box center [641, 218] width 599 height 35
click at [446, 213] on input "GQL0406364" at bounding box center [641, 218] width 572 height 25
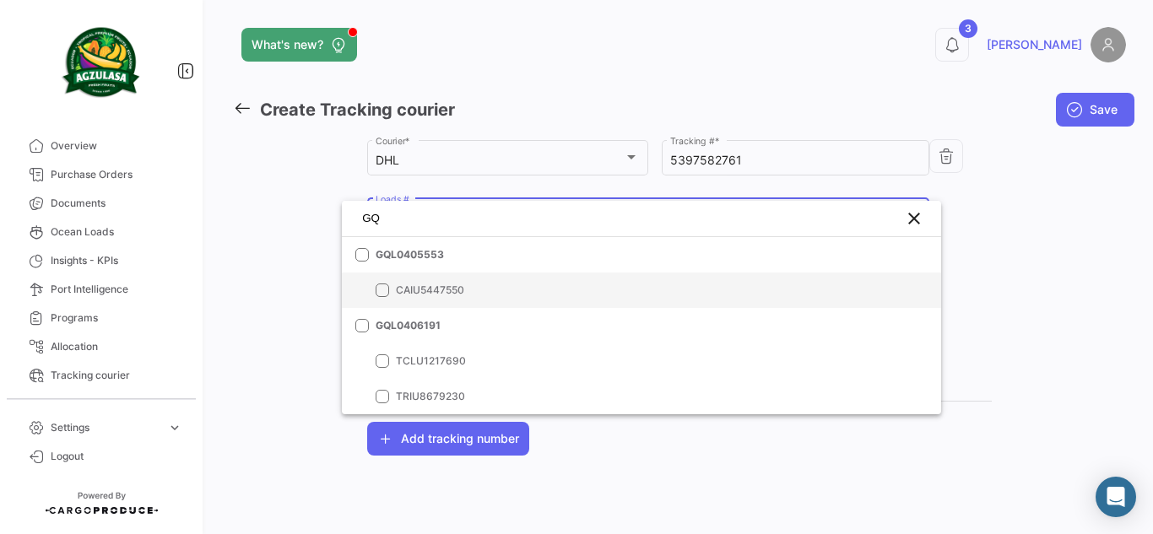
type input "G"
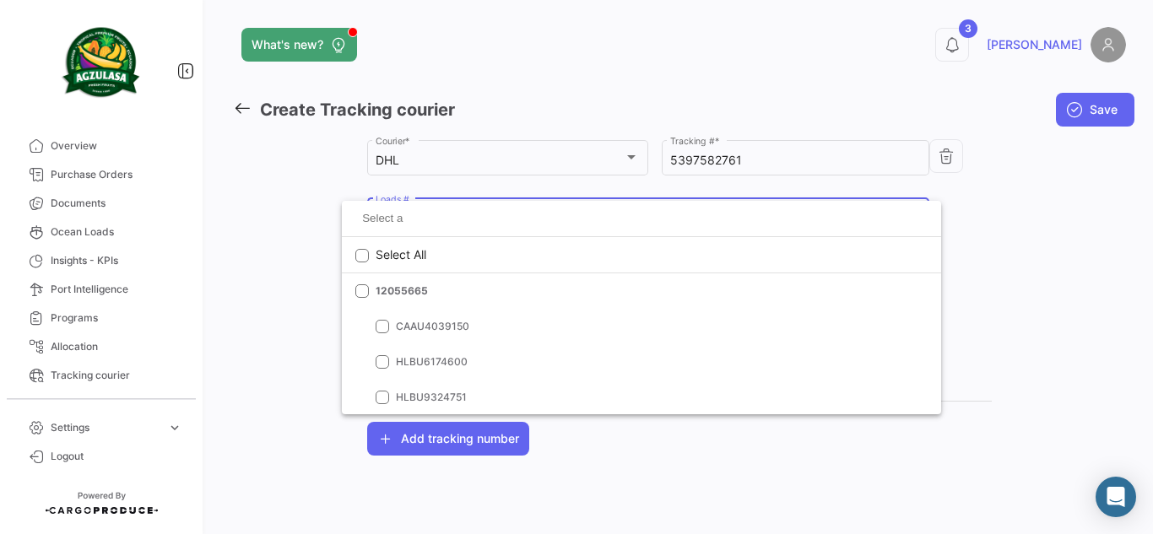
click at [1152, 219] on div at bounding box center [576, 267] width 1153 height 534
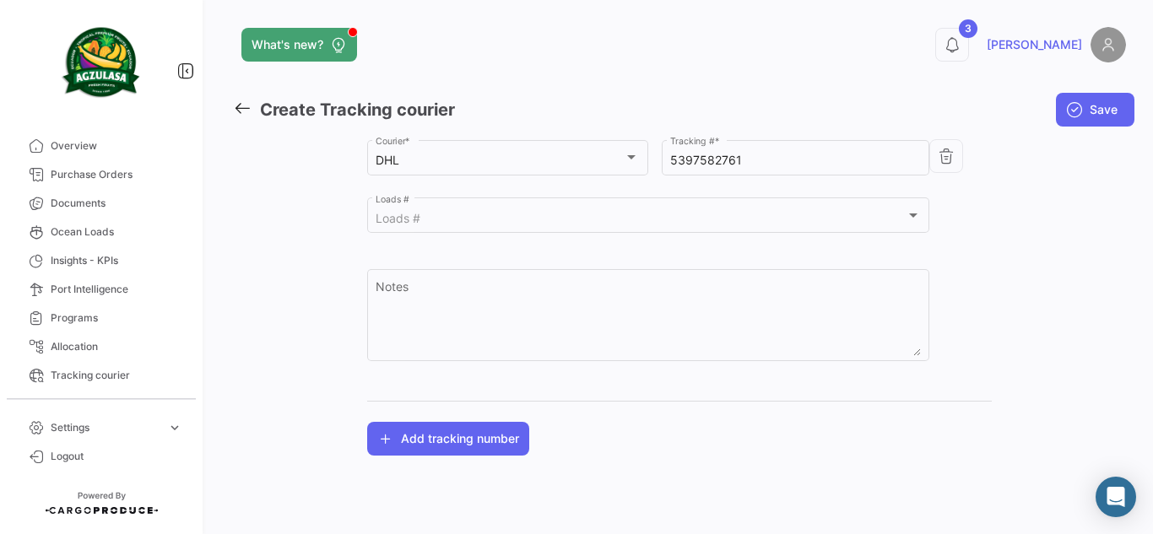
click at [232, 102] on div "What's new? 3 [PERSON_NAME] Create Tracking courier Save Agzulasa Customer * DH…" at bounding box center [679, 267] width 947 height 534
